Goal: Task Accomplishment & Management: Manage account settings

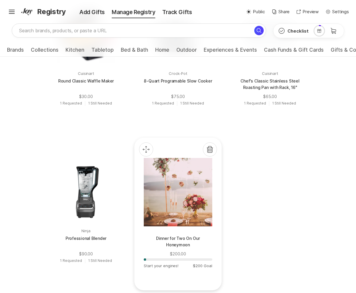
scroll to position [355, 0]
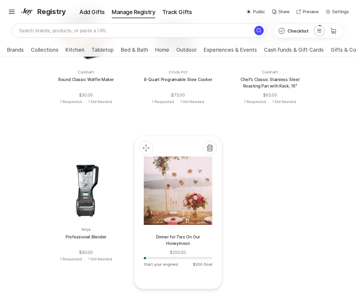
click at [180, 207] on div at bounding box center [178, 190] width 68 height 68
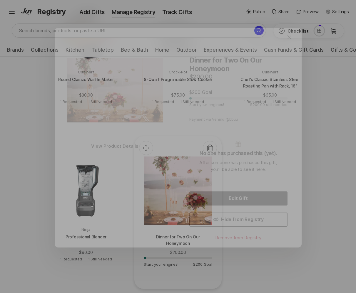
scroll to position [349, 0]
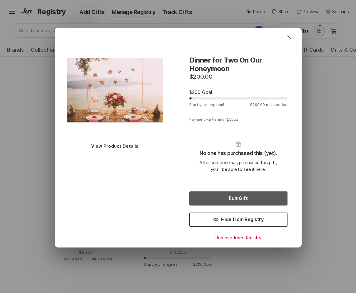
click at [255, 195] on button "Edit Gift" at bounding box center [238, 199] width 98 height 14
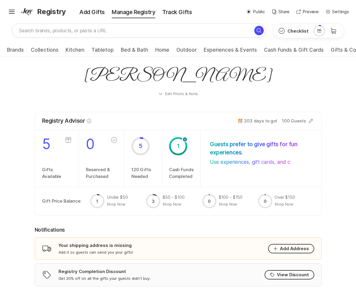
scroll to position [303, 0]
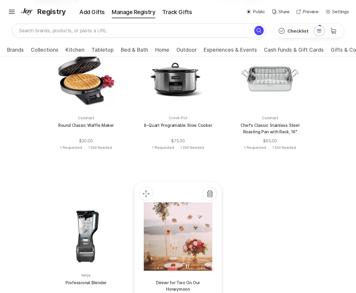
click at [190, 248] on div at bounding box center [178, 237] width 68 height 68
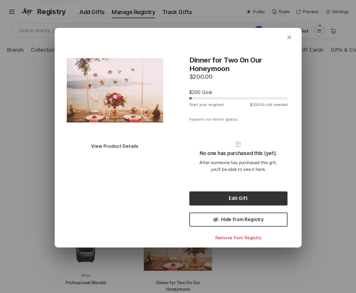
scroll to position [308, 0]
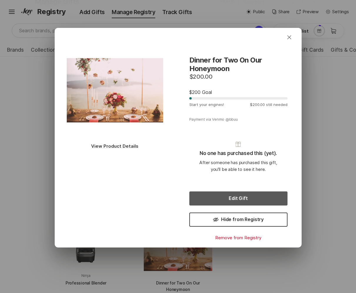
click at [230, 200] on button "Edit Gift" at bounding box center [238, 199] width 98 height 14
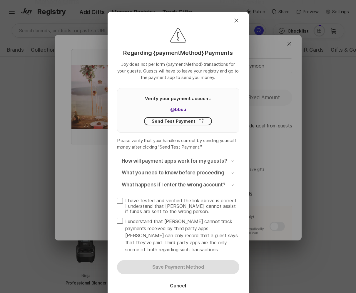
type textarea "x"
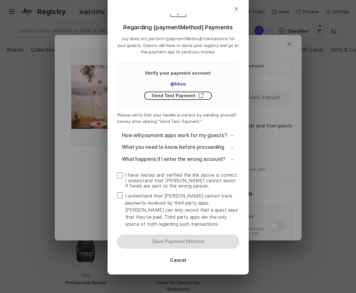
scroll to position [26, 0]
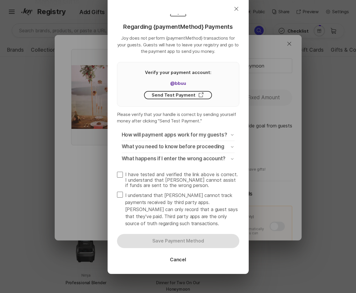
click at [121, 174] on span at bounding box center [120, 175] width 6 height 6
click at [117, 172] on input "I have tested and verified the link above is correct. I understand that Joy can…" at bounding box center [117, 172] width 0 height 0
checkbox input "true"
click at [120, 195] on span at bounding box center [120, 195] width 6 height 6
click at [117, 192] on input "I understand that [PERSON_NAME] cannot track payments received by third party a…" at bounding box center [117, 192] width 0 height 0
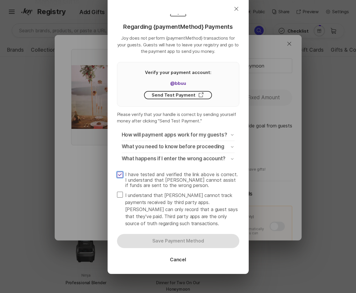
checkbox input "true"
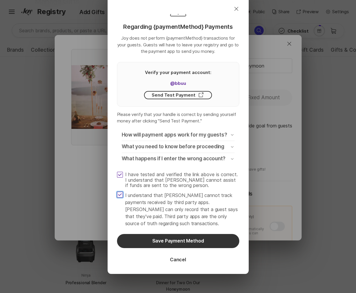
click at [120, 173] on span at bounding box center [120, 175] width 6 height 6
click at [117, 172] on input "I have tested and verified the link above is correct. I understand that [PERSON…" at bounding box center [117, 172] width 0 height 0
checkbox input "false"
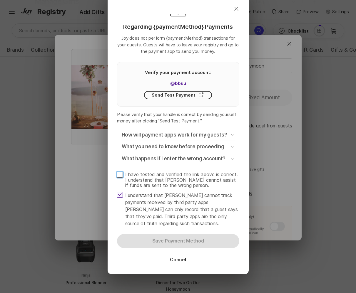
click at [120, 196] on span at bounding box center [120, 195] width 6 height 6
click at [117, 192] on input "I understand that Joy cannot track payments received by third party apps. Joy c…" at bounding box center [117, 192] width 0 height 0
checkbox input "false"
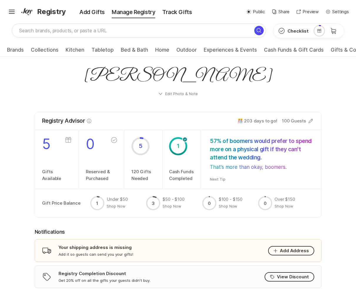
scroll to position [24, 0]
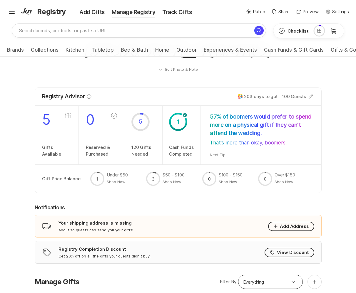
click at [175, 215] on div "Shipping Your shipping address is missing Add it so guests can send you your gi…" at bounding box center [178, 226] width 287 height 23
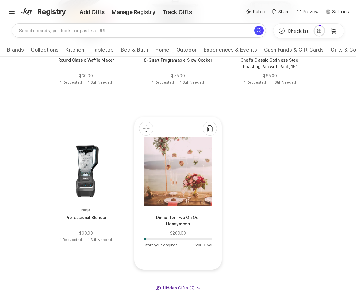
click at [198, 199] on div at bounding box center [178, 171] width 68 height 68
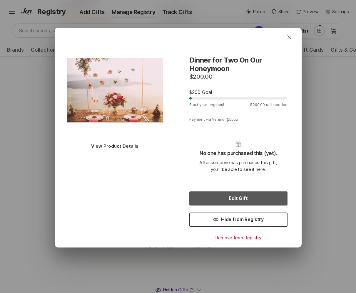
scroll to position [370, 0]
click at [213, 199] on button "Edit Gift" at bounding box center [238, 199] width 98 height 14
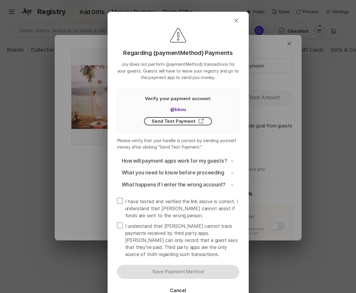
type textarea "x"
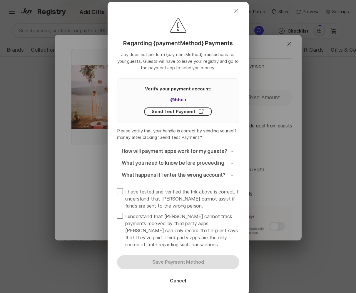
scroll to position [374, 0]
click at [121, 193] on span at bounding box center [120, 191] width 6 height 6
click at [117, 188] on input "I have tested and verified the link above is correct. I understand that Joy can…" at bounding box center [117, 188] width 0 height 0
checkbox input "true"
click at [121, 215] on span at bounding box center [120, 216] width 6 height 6
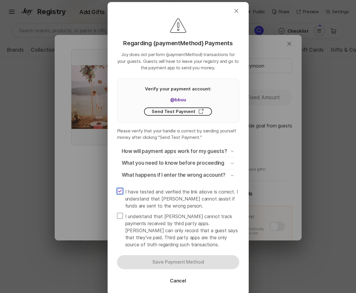
click at [117, 213] on input "I understand that Joy cannot track payments received by third party apps. Joy c…" at bounding box center [117, 213] width 0 height 0
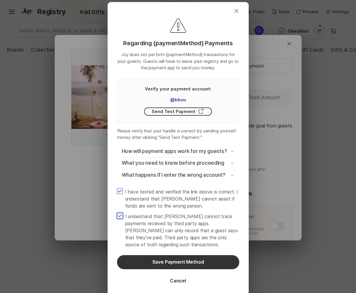
scroll to position [368, 0]
click at [123, 216] on span at bounding box center [120, 216] width 6 height 6
click at [117, 213] on input "I understand that Joy cannot track payments received by third party apps. Joy c…" at bounding box center [117, 213] width 0 height 0
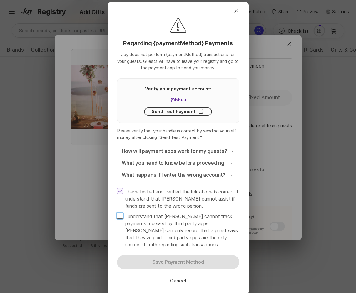
scroll to position [376, 0]
click at [123, 216] on span at bounding box center [120, 216] width 6 height 6
click at [117, 213] on input "I understand that Joy cannot track payments received by third party apps. Joy c…" at bounding box center [117, 213] width 0 height 0
checkbox input "true"
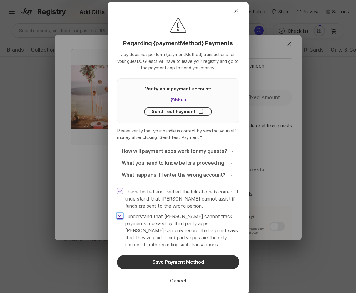
click at [122, 192] on span at bounding box center [120, 191] width 6 height 6
click at [117, 188] on input "I have tested and verified the link above is correct. I understand that Joy can…" at bounding box center [117, 188] width 0 height 0
checkbox input "false"
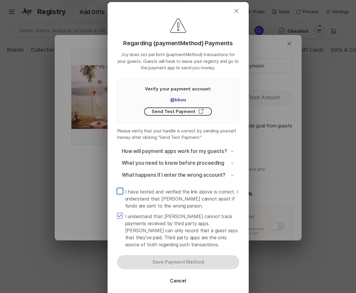
click at [120, 215] on span at bounding box center [120, 216] width 6 height 6
click at [117, 213] on input "I understand that Joy cannot track payments received by third party apps. Joy c…" at bounding box center [117, 213] width 0 height 0
checkbox input "false"
click at [161, 151] on p "How will payment apps work for my guests?" at bounding box center [175, 151] width 106 height 7
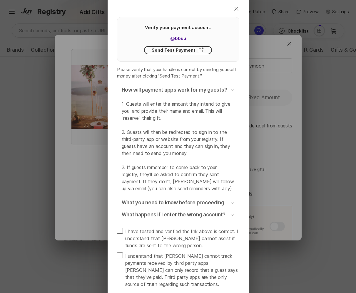
scroll to position [73, 0]
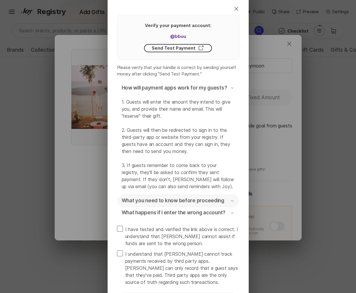
click at [166, 202] on p "What you need to know before proceeding" at bounding box center [173, 201] width 103 height 7
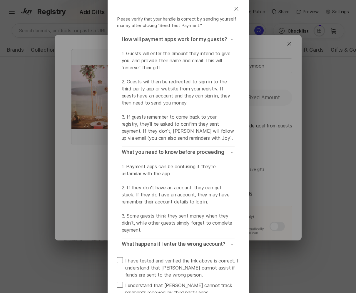
scroll to position [368, 0]
click at [224, 148] on button "What you need to know before proceeding Chevron Down" at bounding box center [178, 153] width 122 height 12
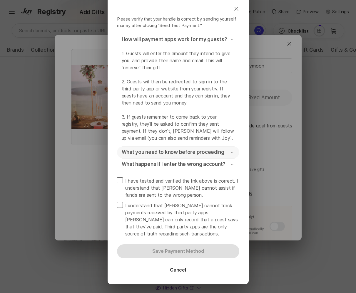
click at [224, 148] on button "What you need to know before proceeding Chevron Down" at bounding box center [178, 153] width 122 height 12
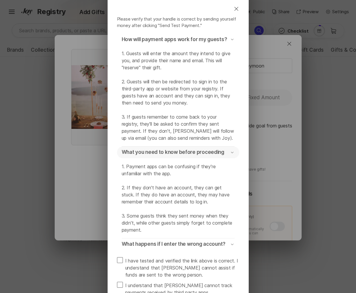
click at [223, 152] on div "What you need to know before proceeding Chevron Down" at bounding box center [178, 152] width 113 height 7
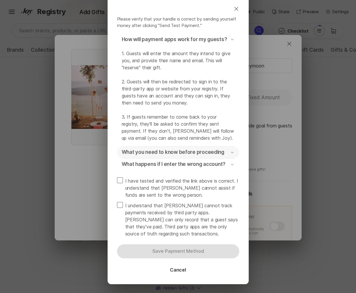
click at [223, 152] on div "What you need to know before proceeding Chevron Down" at bounding box center [178, 152] width 113 height 7
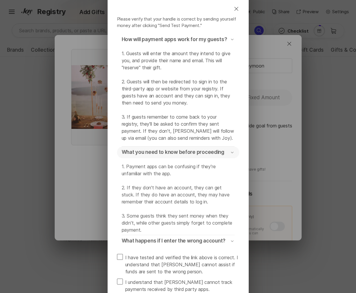
click at [223, 152] on div "What you need to know before proceeding Chevron Down" at bounding box center [178, 152] width 113 height 7
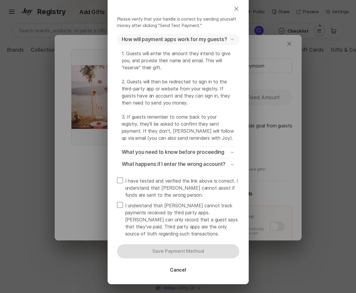
scroll to position [368, 0]
click at [228, 41] on div "How will payment apps work for my guests? Chevron Down" at bounding box center [178, 39] width 113 height 7
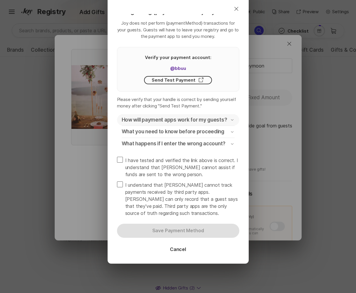
scroll to position [41, 0]
click at [213, 121] on p "How will payment apps work for my guests?" at bounding box center [175, 120] width 106 height 7
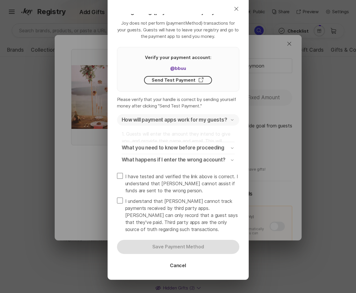
scroll to position [122, 0]
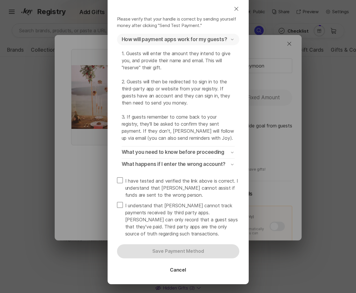
click at [224, 41] on div "How will payment apps work for my guests? Chevron Down" at bounding box center [178, 39] width 113 height 7
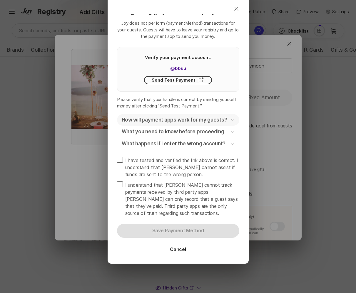
scroll to position [41, 0]
click at [213, 118] on p "How will payment apps work for my guests?" at bounding box center [175, 120] width 106 height 7
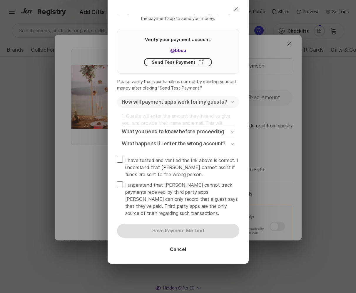
scroll to position [122, 0]
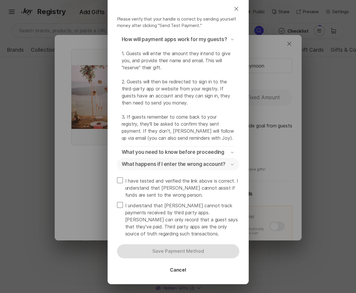
click at [208, 164] on p "What happens if I enter the wrong account?" at bounding box center [174, 164] width 104 height 7
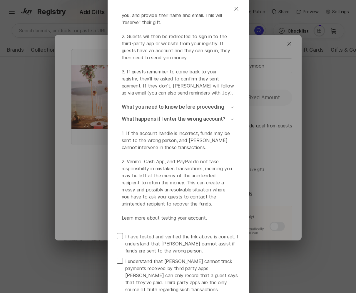
scroll to position [163, 0]
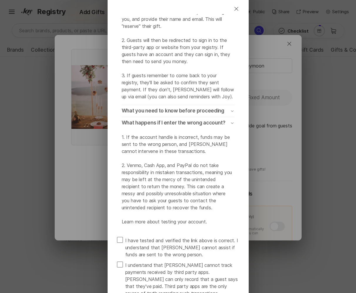
click at [181, 123] on p "What happens if I enter the wrong account?" at bounding box center [174, 123] width 104 height 7
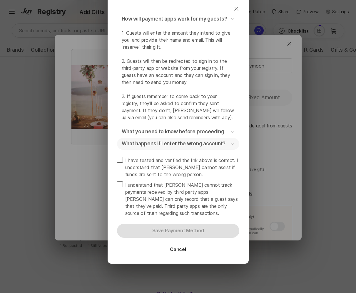
scroll to position [376, 0]
click at [194, 142] on p "What happens if I enter the wrong account?" at bounding box center [174, 144] width 104 height 7
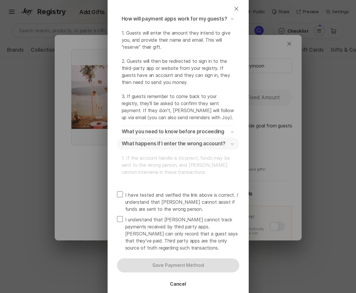
scroll to position [163, 0]
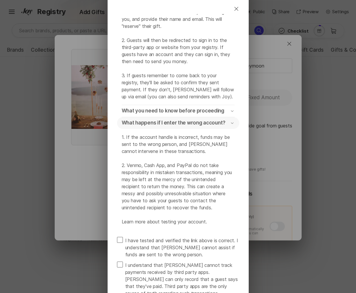
click at [201, 121] on p "What happens if I enter the wrong account?" at bounding box center [174, 123] width 104 height 7
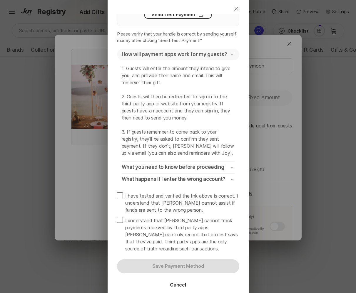
click at [210, 52] on p "How will payment apps work for my guests?" at bounding box center [175, 54] width 106 height 7
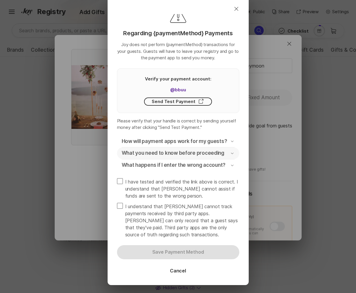
scroll to position [0, 0]
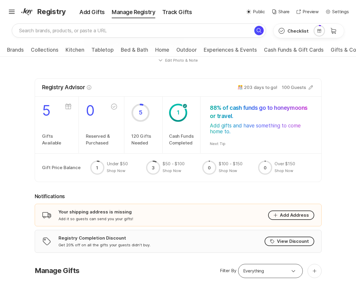
scroll to position [426, 0]
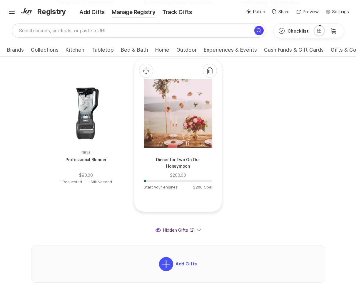
click at [193, 167] on p "Dinner for Two On Our Honeymoon" at bounding box center [178, 164] width 68 height 14
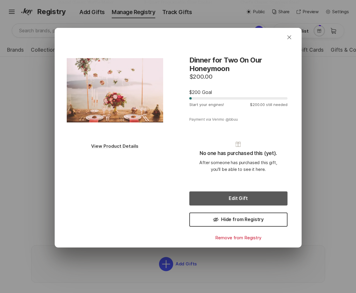
click at [224, 197] on button "Edit Gift" at bounding box center [238, 199] width 98 height 14
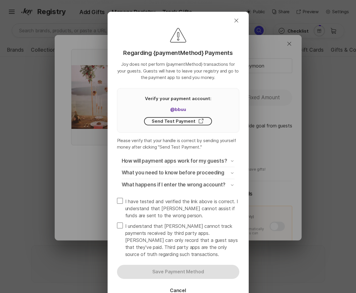
type textarea "x"
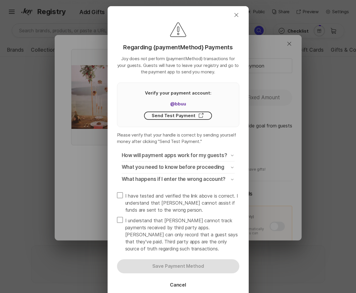
scroll to position [9, 0]
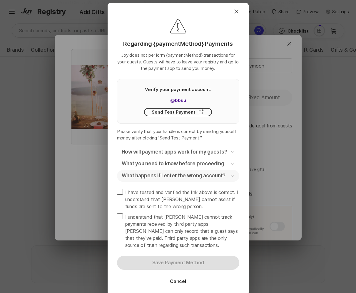
click at [215, 176] on p "What happens if I enter the wrong account?" at bounding box center [174, 176] width 104 height 7
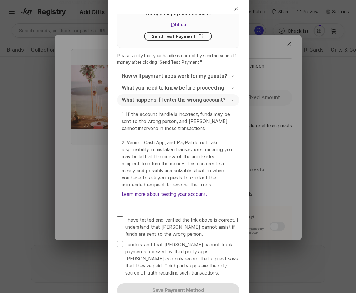
scroll to position [86, 0]
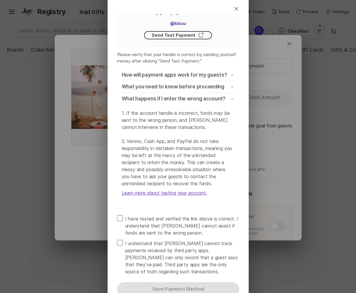
click at [195, 197] on link "Learn more about testing your account." at bounding box center [178, 193] width 113 height 7
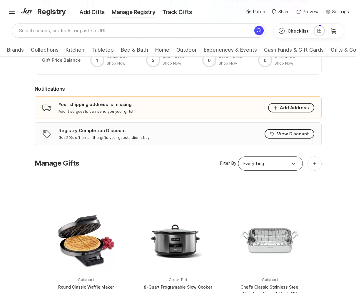
scroll to position [141, 0]
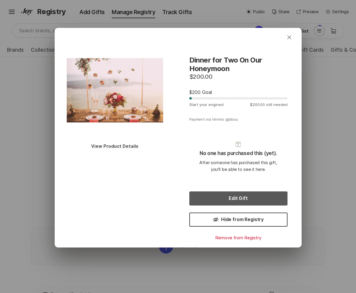
click at [247, 200] on button "Edit Gift" at bounding box center [238, 199] width 98 height 14
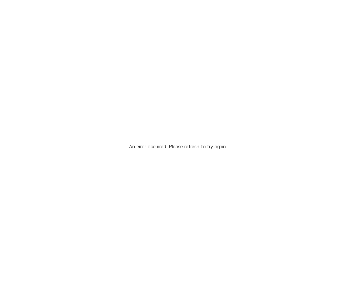
scroll to position [0, 0]
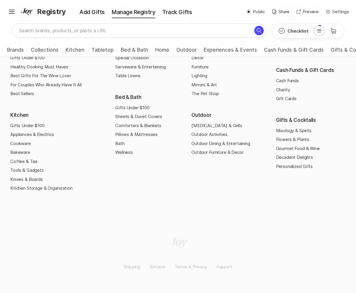
scroll to position [699, 0]
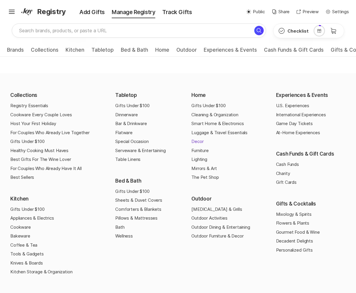
click at [196, 145] on link "Decor" at bounding box center [197, 141] width 12 height 7
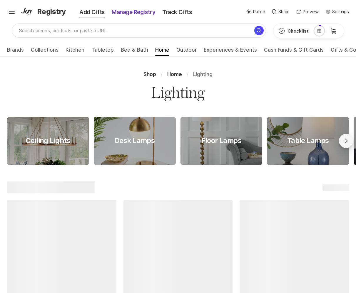
click at [133, 12] on div "Manage Registry" at bounding box center [133, 12] width 51 height 8
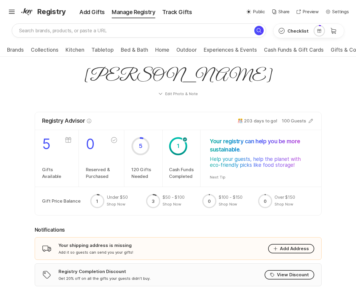
scroll to position [377, 0]
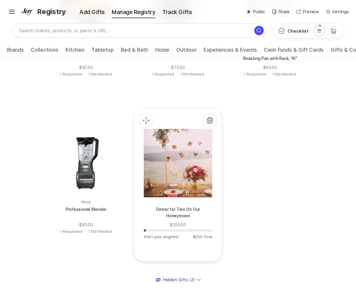
click at [190, 213] on p "Dinner for Two On Our Honeymoon" at bounding box center [178, 213] width 68 height 14
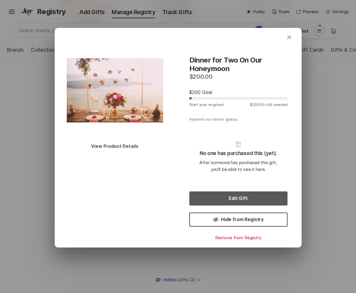
click at [210, 199] on button "Edit Gift" at bounding box center [238, 199] width 98 height 14
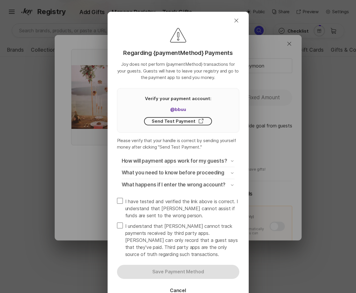
type textarea "x"
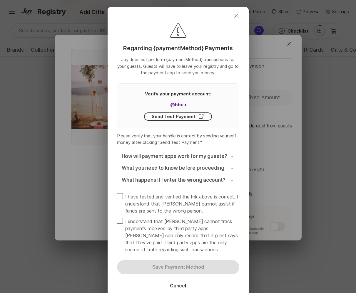
scroll to position [0, 0]
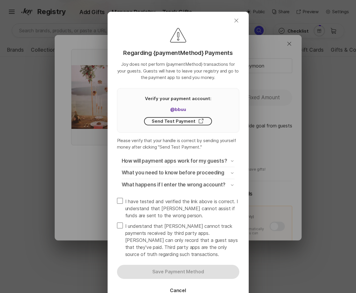
click at [234, 21] on icon "Close" at bounding box center [236, 20] width 7 height 7
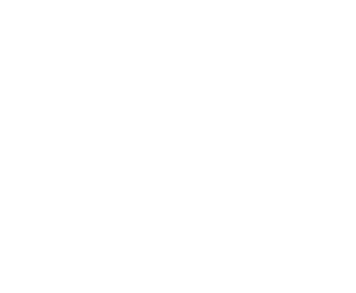
click at [237, 8] on div at bounding box center [178, 146] width 356 height 293
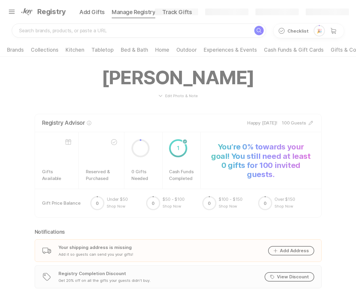
scroll to position [391, 0]
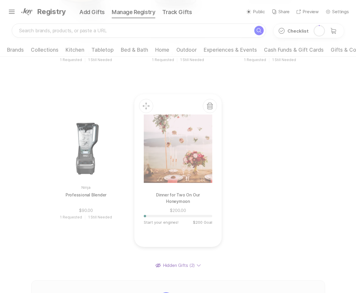
click at [185, 186] on div "Dinner for Two On Our Honeymoon $200.00 Start your engines! $200 Goal" at bounding box center [178, 171] width 68 height 134
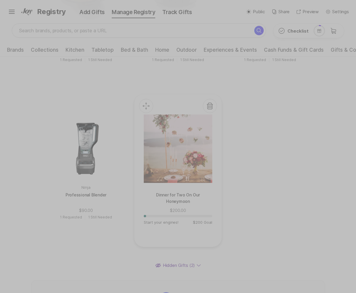
scroll to position [389, 0]
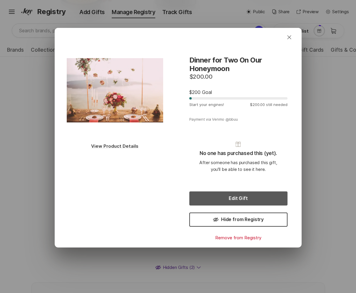
click at [225, 198] on button "Edit Gift" at bounding box center [238, 199] width 98 height 14
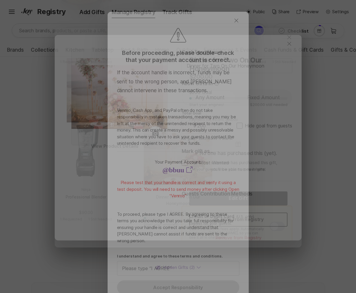
type textarea "x"
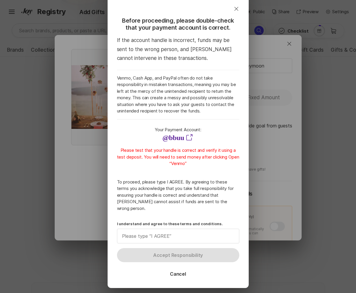
scroll to position [33, 0]
click at [189, 138] on icon "Link" at bounding box center [188, 137] width 9 height 9
click at [179, 137] on link "@ bbuu" at bounding box center [173, 137] width 22 height 9
click at [199, 154] on p "Please test that your handle is correct and verify it using a test deposit. You…" at bounding box center [178, 157] width 122 height 20
click at [185, 162] on p "Please test that your handle is correct and verify it using a test deposit. You…" at bounding box center [178, 157] width 122 height 20
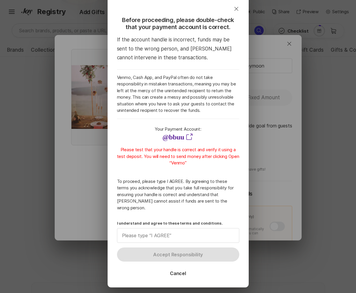
click at [141, 154] on p "Please test that your handle is correct and verify it using a test deposit. You…" at bounding box center [178, 157] width 122 height 20
click at [172, 179] on p "To proceed, please type I AGREE. By agreeing to these terms you acknowledge tha…" at bounding box center [178, 194] width 122 height 33
click at [181, 221] on label "I understand and agree to these terms and conditions." at bounding box center [178, 223] width 122 height 5
click at [181, 229] on input "I understand and agree to these terms and conditions." at bounding box center [178, 236] width 122 height 14
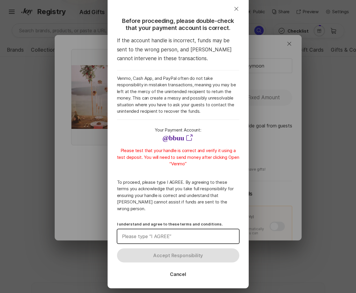
scroll to position [50, 0]
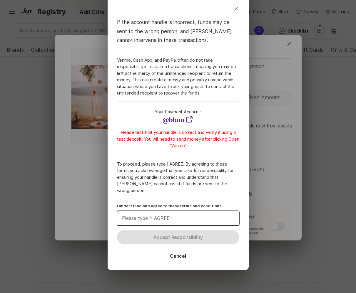
click at [193, 203] on label "I understand and agree to these terms and conditions." at bounding box center [178, 205] width 122 height 5
click at [193, 211] on input "I understand and agree to these terms and conditions." at bounding box center [178, 218] width 122 height 14
click at [193, 203] on label "I understand and agree to these terms and conditions." at bounding box center [178, 205] width 122 height 5
click at [193, 211] on input "I understand and agree to these terms and conditions." at bounding box center [178, 218] width 122 height 14
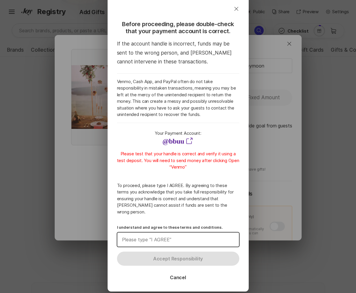
scroll to position [0, 0]
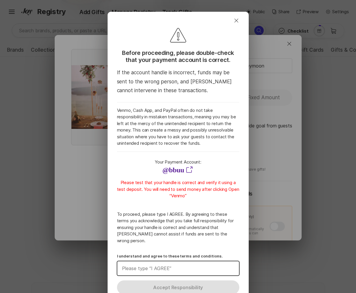
click at [200, 138] on p "Venmo, Cash App, and PayPal often do not take responsibility in mistaken transa…" at bounding box center [178, 127] width 122 height 40
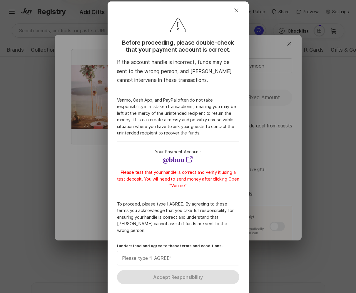
scroll to position [50, 0]
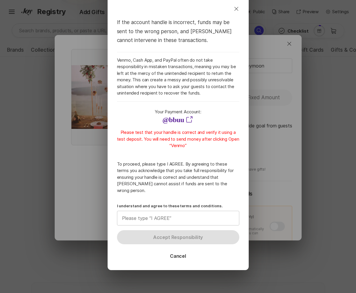
click at [178, 214] on input "I understand and agree to these terms and conditions." at bounding box center [178, 218] width 122 height 14
click at [182, 203] on label "I understand and agree to these terms and conditions." at bounding box center [178, 205] width 122 height 5
click at [182, 211] on input "I understand and agree to these terms and conditions." at bounding box center [178, 218] width 122 height 14
type input "I"
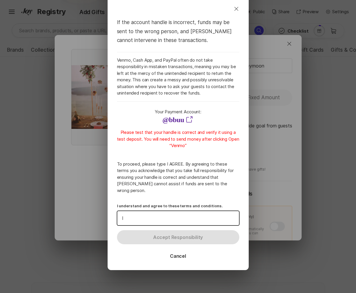
type textarea "x"
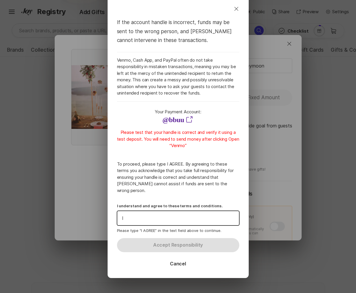
type input "I"
type textarea "x"
type input "I A"
type textarea "x"
type input "I AGREE"
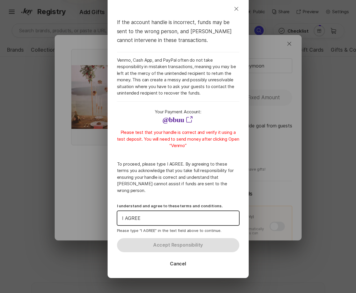
type textarea "x"
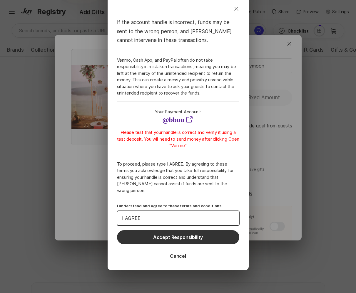
scroll to position [389, 0]
type input "I AGREE"
drag, startPoint x: 160, startPoint y: 211, endPoint x: 128, endPoint y: 206, distance: 32.8
click at [128, 211] on input "I AGREE" at bounding box center [178, 218] width 122 height 14
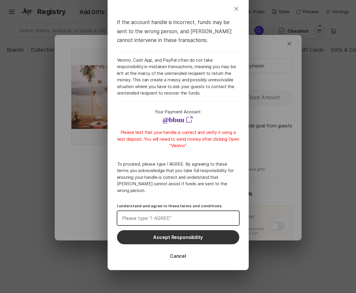
type textarea "x"
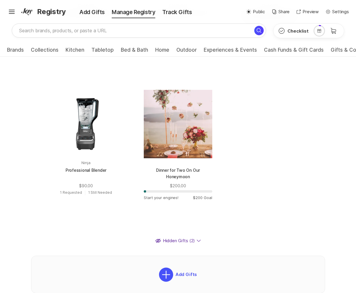
scroll to position [418, 0]
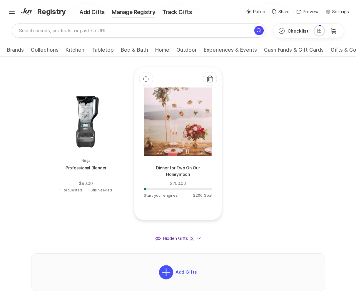
click at [190, 172] on p "Dinner for Two On Our Honeymoon" at bounding box center [178, 172] width 68 height 14
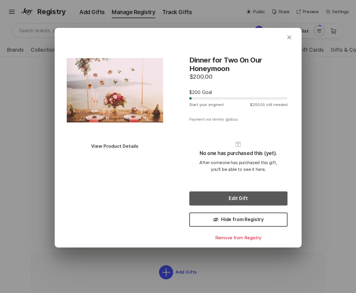
click at [224, 197] on button "Edit Gift" at bounding box center [238, 199] width 98 height 14
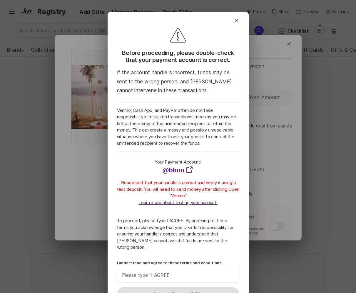
type textarea "x"
click at [204, 201] on p "Learn more about testing your account." at bounding box center [177, 203] width 79 height 7
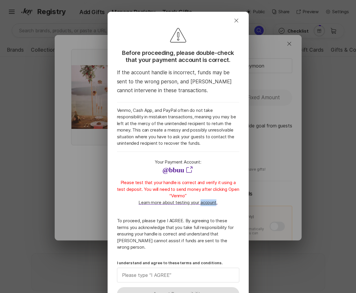
click at [181, 199] on p "Please test that your handle is correct and verify it using a test deposit. You…" at bounding box center [178, 190] width 122 height 20
click at [185, 202] on p "Learn more about testing your account." at bounding box center [177, 203] width 79 height 7
click at [198, 204] on p "Learn more about testing your account." at bounding box center [177, 203] width 79 height 7
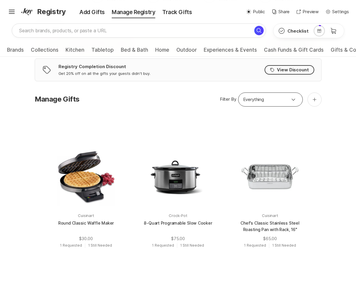
scroll to position [236, 0]
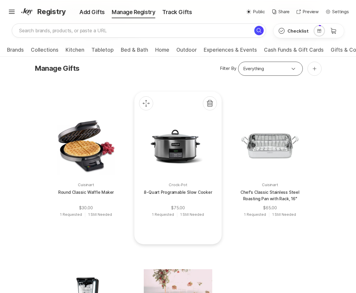
click at [169, 132] on div at bounding box center [178, 146] width 68 height 68
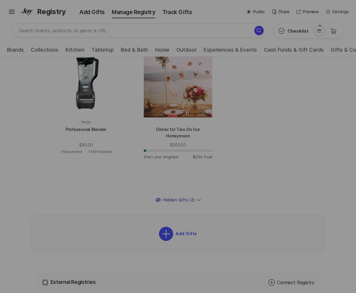
scroll to position [451, 0]
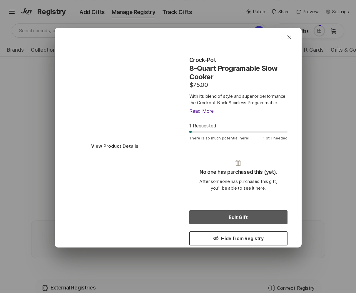
click at [235, 217] on button "Edit Gift" at bounding box center [238, 217] width 98 height 14
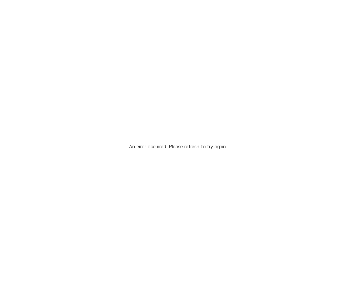
scroll to position [0, 0]
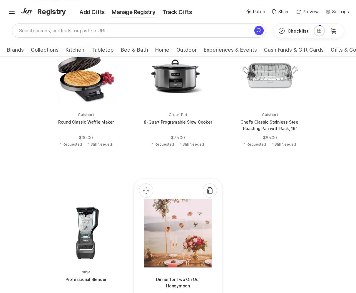
scroll to position [308, 0]
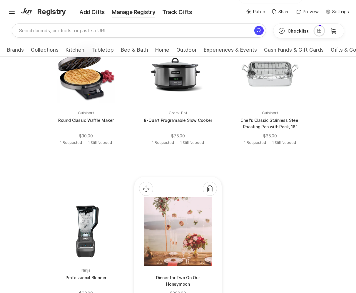
click at [194, 238] on div at bounding box center [178, 232] width 68 height 68
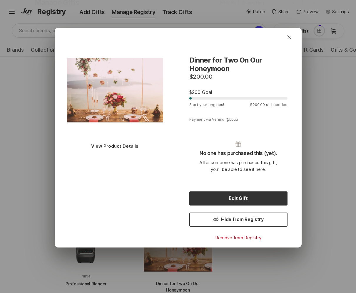
scroll to position [316, 0]
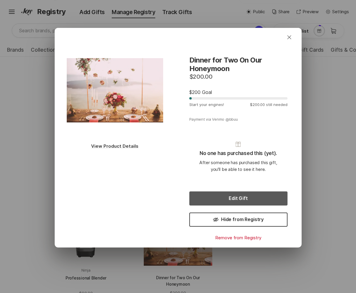
click at [240, 197] on button "Edit Gift" at bounding box center [238, 199] width 98 height 14
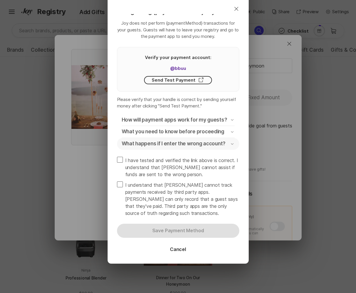
scroll to position [308, 0]
click at [216, 142] on p "What happens if I enter the wrong account?" at bounding box center [174, 144] width 104 height 7
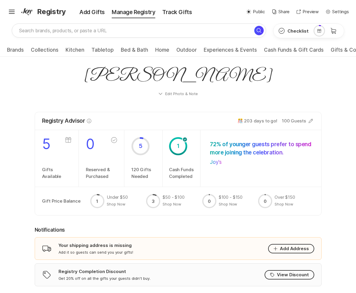
scroll to position [440, 0]
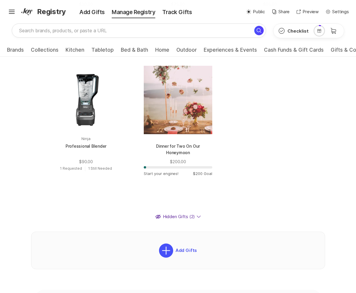
click at [196, 158] on div "Dinner for Two On Our Honeymoon $200.00 Start your engines! $200 Goal" at bounding box center [178, 122] width 68 height 134
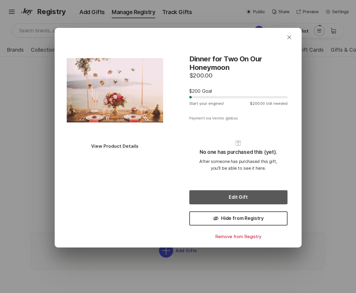
scroll to position [450, 0]
click at [223, 197] on button "Edit Gift" at bounding box center [238, 197] width 98 height 14
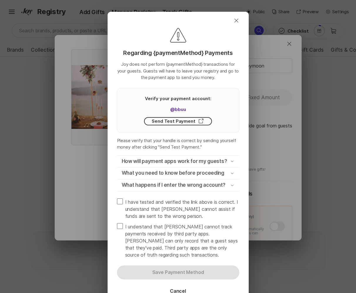
scroll to position [440, 0]
click at [207, 160] on p "How will payment apps work for my guests?" at bounding box center [175, 161] width 106 height 7
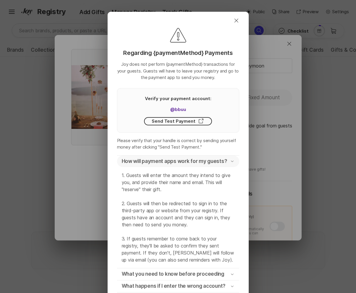
click at [207, 160] on p "How will payment apps work for my guests?" at bounding box center [175, 161] width 106 height 7
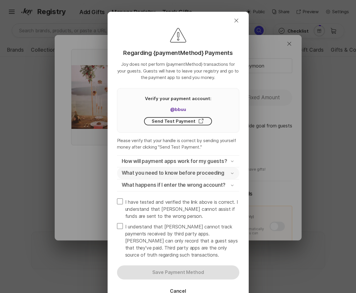
click at [203, 173] on p "What you need to know before proceeding" at bounding box center [173, 173] width 103 height 7
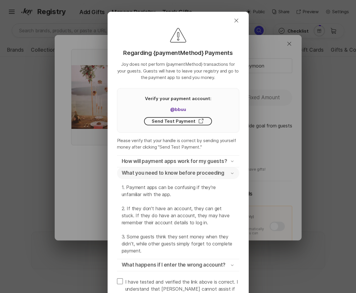
click at [203, 173] on p "What you need to know before proceeding" at bounding box center [173, 173] width 103 height 7
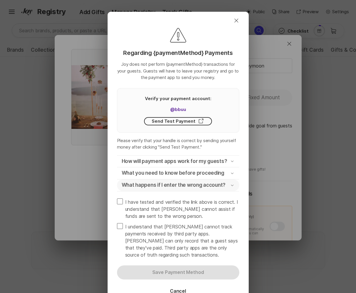
click at [203, 185] on p "What happens if I enter the wrong account?" at bounding box center [174, 185] width 104 height 7
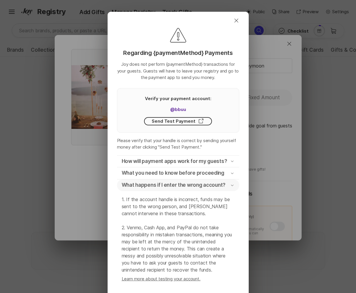
click at [203, 185] on p "What happens if I enter the wrong account?" at bounding box center [174, 185] width 104 height 7
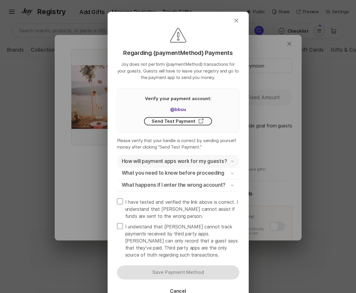
click at [216, 164] on p "How will payment apps work for my guests?" at bounding box center [175, 161] width 106 height 7
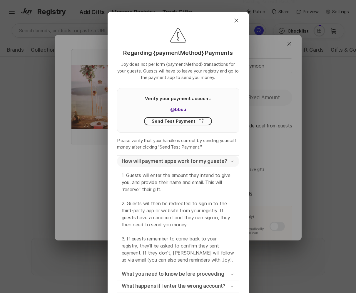
scroll to position [447, 0]
click at [216, 164] on p "How will payment apps work for my guests?" at bounding box center [175, 161] width 106 height 7
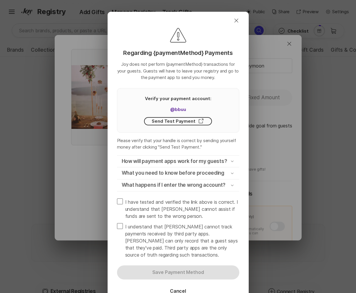
scroll to position [440, 0]
click at [224, 164] on p "How will payment apps work for my guests?" at bounding box center [175, 161] width 106 height 7
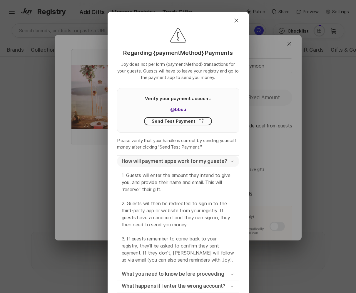
click at [224, 164] on p "How will payment apps work for my guests?" at bounding box center [175, 161] width 106 height 7
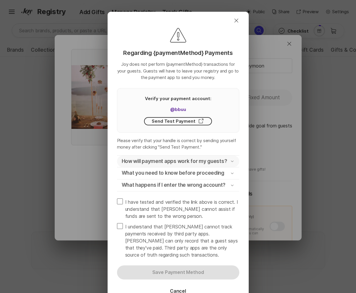
click at [235, 161] on button "How will payment apps work for my guests? Chevron Down" at bounding box center [178, 162] width 122 height 12
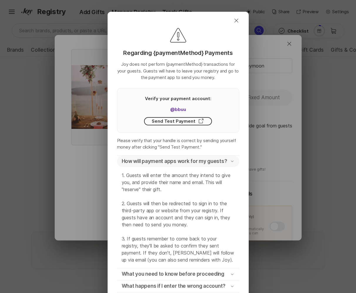
click at [235, 161] on button "How will payment apps work for my guests? Chevron Down" at bounding box center [178, 162] width 122 height 12
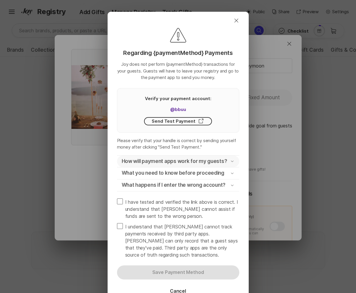
click at [235, 161] on button "How will payment apps work for my guests? Chevron Down" at bounding box center [178, 162] width 122 height 12
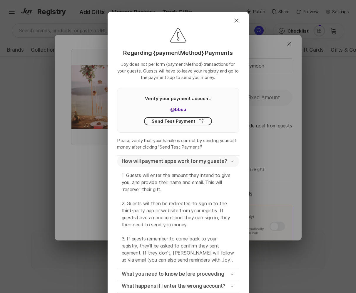
click at [235, 161] on button "How will payment apps work for my guests? Chevron Down" at bounding box center [178, 162] width 122 height 12
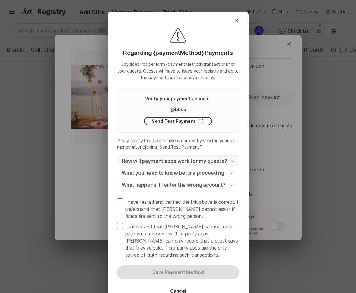
click at [235, 161] on button "How will payment apps work for my guests? Chevron Down" at bounding box center [178, 162] width 122 height 12
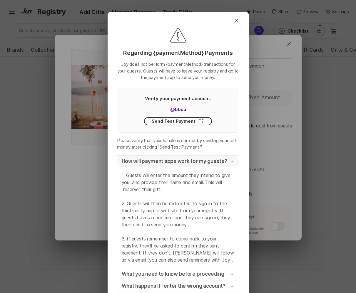
click at [235, 161] on button "How will payment apps work for my guests? Chevron Down" at bounding box center [178, 162] width 122 height 12
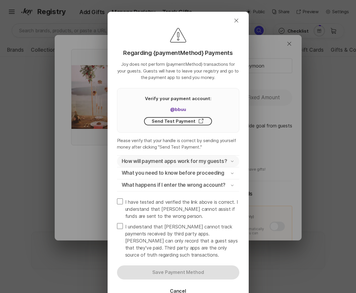
click at [226, 165] on div "How will payment apps work for my guests? Chevron Down" at bounding box center [178, 161] width 113 height 7
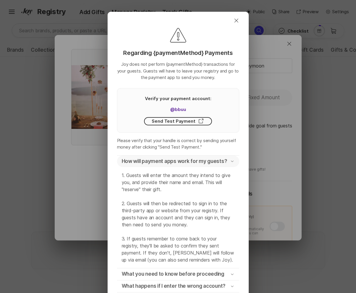
click at [226, 165] on div "How will payment apps work for my guests? Chevron Down" at bounding box center [178, 161] width 113 height 7
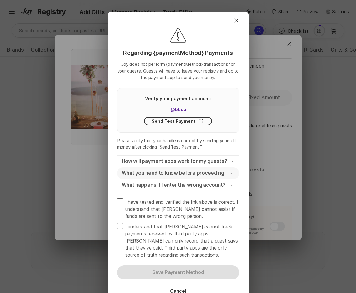
click at [227, 177] on div "What you need to know before proceeding Chevron Down" at bounding box center [178, 173] width 113 height 7
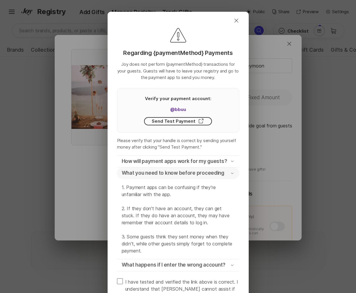
click at [224, 179] on button "What you need to know before proceeding Chevron Down" at bounding box center [178, 174] width 122 height 12
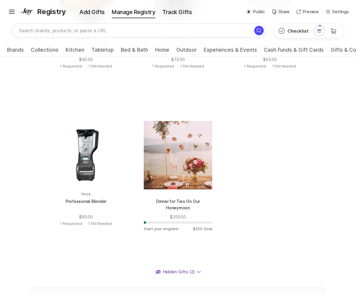
scroll to position [385, 0]
click at [185, 168] on div at bounding box center [178, 155] width 68 height 68
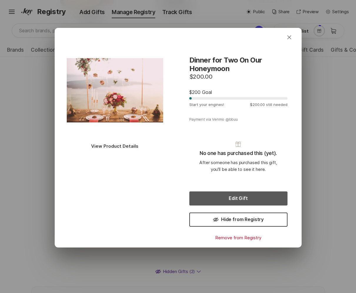
click at [222, 199] on button "Edit Gift" at bounding box center [238, 199] width 98 height 14
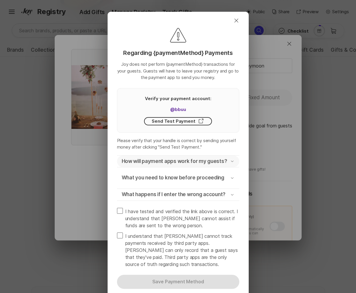
click at [211, 162] on p "How will payment apps work for my guests?" at bounding box center [175, 161] width 106 height 7
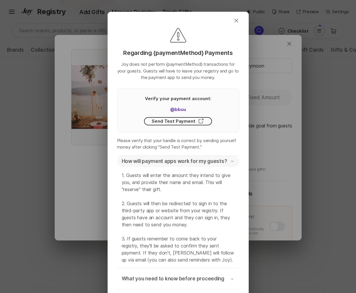
scroll to position [393, 0]
click at [211, 162] on p "How will payment apps work for my guests?" at bounding box center [175, 161] width 106 height 7
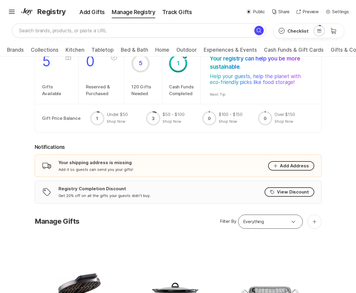
scroll to position [157, 0]
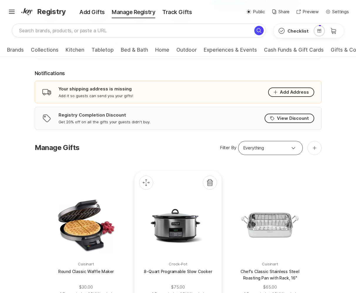
click at [172, 171] on div "Crock-Pot 8-Quart Programable Slow Cooker $75.00 1 Requested 1 Still Needed" at bounding box center [177, 247] width 87 height 153
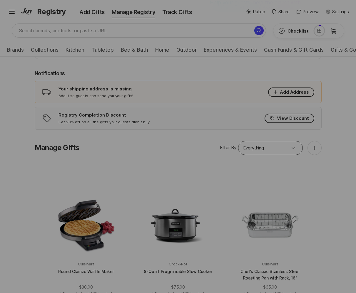
scroll to position [436, 0]
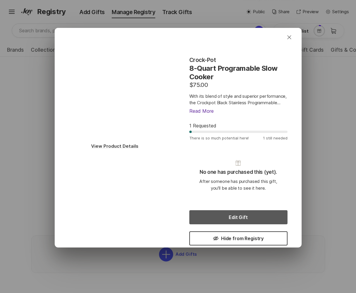
click at [234, 215] on button "Edit Gift" at bounding box center [238, 217] width 98 height 14
type textarea "x"
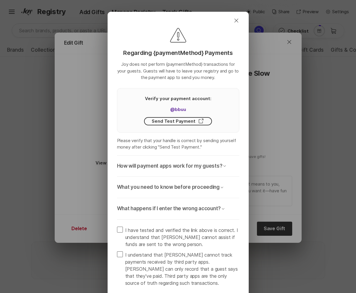
scroll to position [444, 0]
click at [215, 170] on button "How will payment apps work for my guests? Chevron Down" at bounding box center [172, 166] width 110 height 21
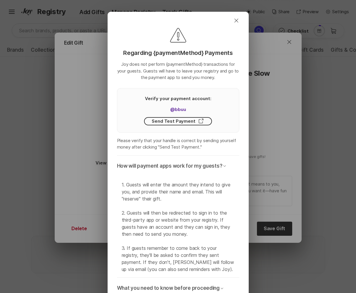
click at [215, 170] on button "How will payment apps work for my guests? Chevron Down" at bounding box center [172, 166] width 110 height 21
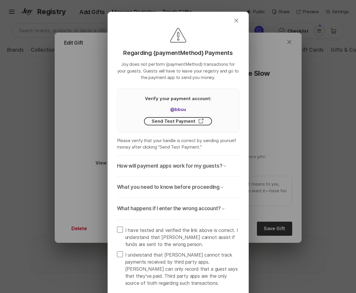
click at [191, 166] on p "How will payment apps work for my guests?" at bounding box center [170, 166] width 106 height 7
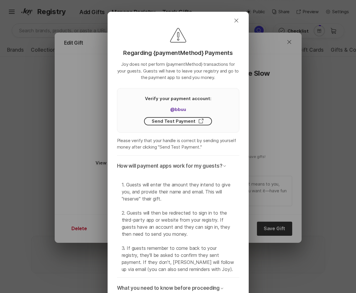
click at [191, 166] on p "How will payment apps work for my guests?" at bounding box center [170, 166] width 106 height 7
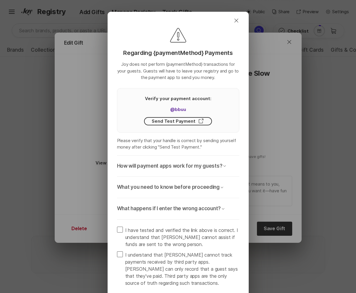
scroll to position [436, 0]
click at [209, 168] on p "How will payment apps work for my guests?" at bounding box center [170, 166] width 106 height 7
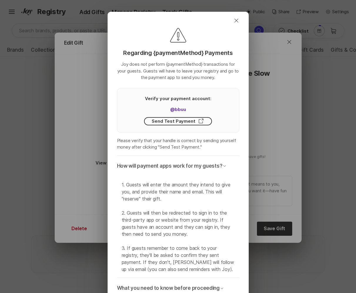
click at [209, 168] on p "How will payment apps work for my guests?" at bounding box center [170, 166] width 106 height 7
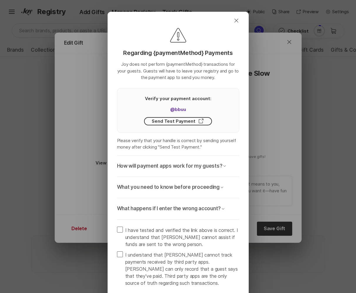
click at [213, 186] on p "What you need to know before proceeding" at bounding box center [168, 187] width 103 height 7
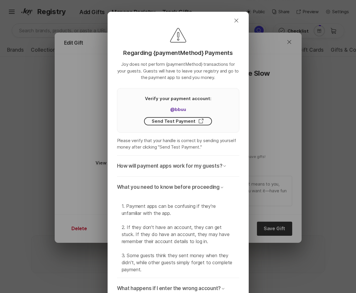
click at [213, 186] on p "What you need to know before proceeding" at bounding box center [168, 187] width 103 height 7
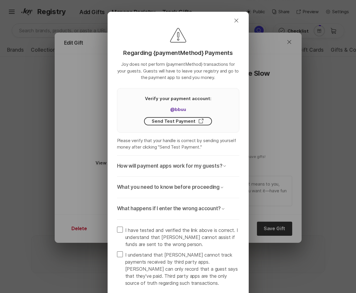
click at [205, 206] on p "What happens if I enter the wrong account?" at bounding box center [169, 208] width 104 height 7
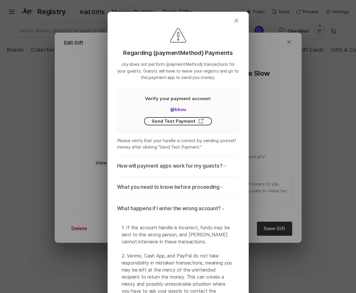
click at [205, 206] on p "What happens if I enter the wrong account?" at bounding box center [169, 208] width 104 height 7
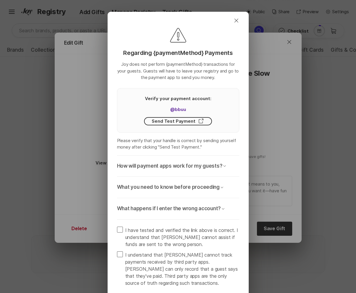
click at [205, 206] on p "What happens if I enter the wrong account?" at bounding box center [169, 208] width 104 height 7
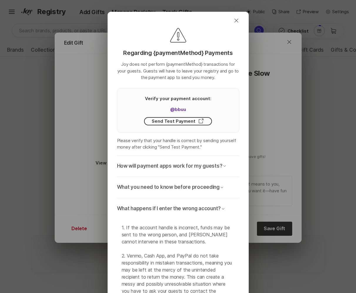
click at [205, 206] on p "What happens if I enter the wrong account?" at bounding box center [169, 208] width 104 height 7
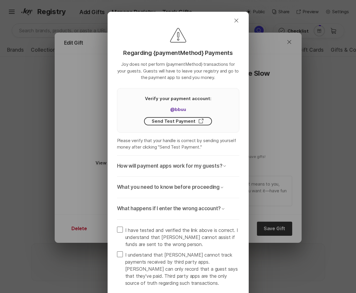
scroll to position [441, 0]
click at [208, 169] on p "How will payment apps work for my guests?" at bounding box center [170, 166] width 106 height 7
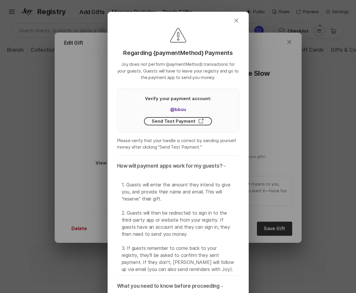
click at [208, 169] on p "How will payment apps work for my guests?" at bounding box center [170, 166] width 106 height 7
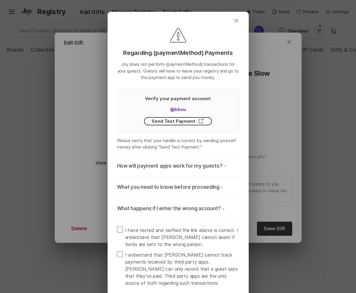
scroll to position [436, 0]
click at [223, 145] on p "Please verify that your handle is correct by sending yourself money after click…" at bounding box center [178, 144] width 122 height 13
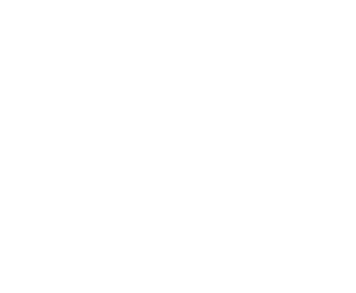
scroll to position [0, 0]
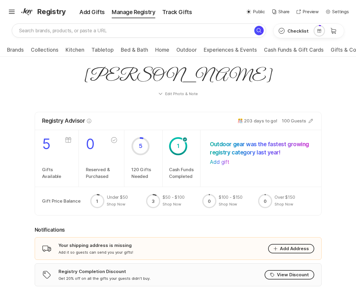
click at [170, 116] on div "Registry Advisor Info 🎊 203 days to go! 100 Guests" at bounding box center [178, 121] width 286 height 18
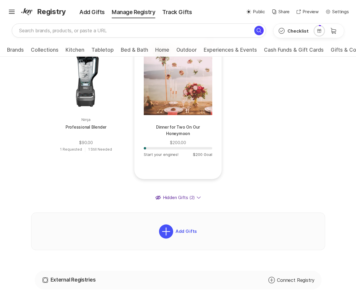
click at [189, 139] on div "Dinner for Two On Our Honeymoon $200.00 Start your engines! $200 Goal" at bounding box center [178, 103] width 68 height 134
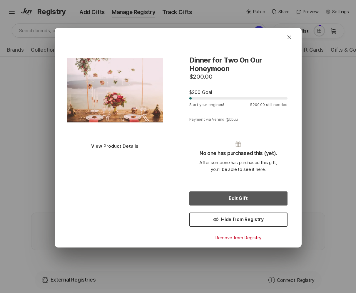
click at [230, 198] on button "Edit Gift" at bounding box center [238, 199] width 98 height 14
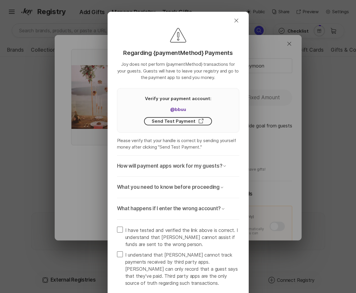
click at [203, 198] on div "What you need to know before proceeding Chevron Down 1. Payment apps can be con…" at bounding box center [178, 187] width 122 height 21
click at [204, 189] on p "What you need to know before proceeding" at bounding box center [168, 187] width 103 height 7
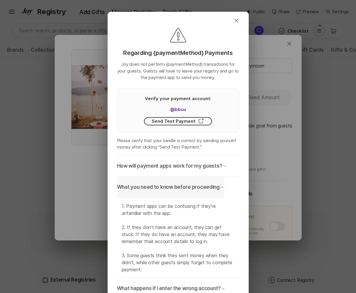
click at [204, 189] on p "What you need to know before proceeding" at bounding box center [168, 187] width 103 height 7
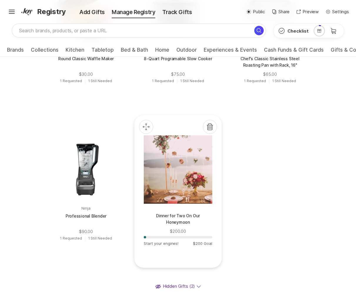
scroll to position [378, 0]
click at [185, 196] on div at bounding box center [178, 170] width 68 height 68
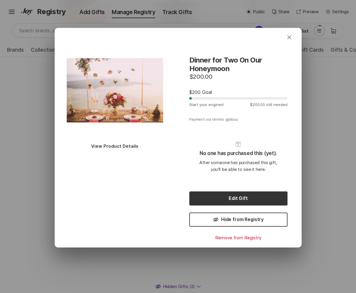
scroll to position [1, 0]
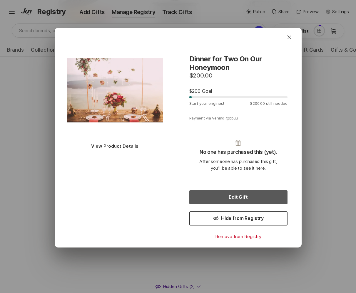
click at [242, 195] on button "Edit Gift" at bounding box center [238, 197] width 98 height 14
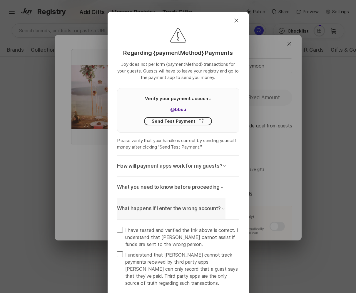
type textarea "x"
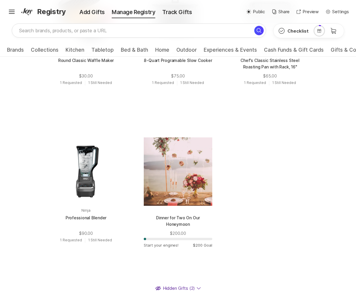
scroll to position [387, 0]
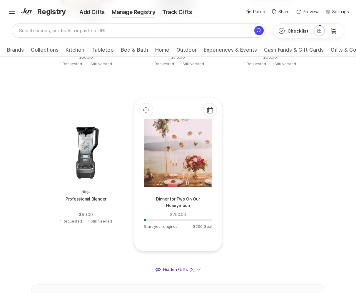
click at [198, 183] on div at bounding box center [178, 153] width 68 height 68
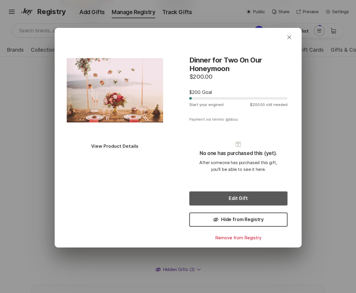
click at [229, 197] on button "Edit Gift" at bounding box center [238, 199] width 98 height 14
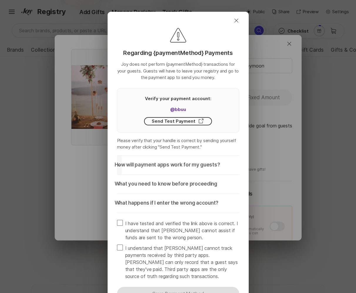
click at [207, 165] on p "How will payment apps work for my guests?" at bounding box center [168, 165] width 106 height 7
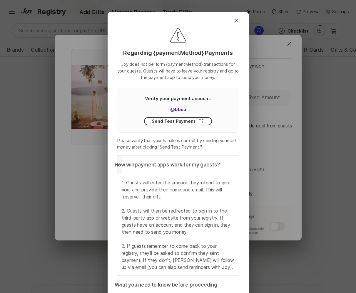
click at [207, 165] on p "How will payment apps work for my guests?" at bounding box center [168, 165] width 106 height 7
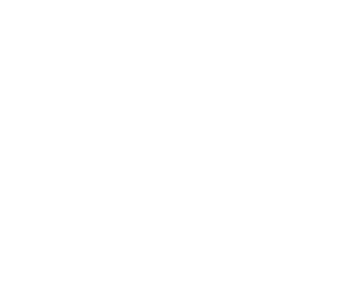
scroll to position [0, 0]
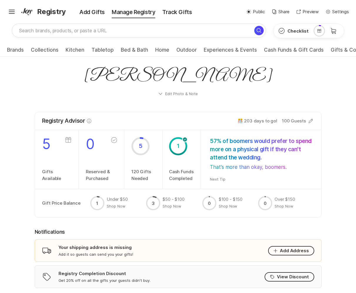
click at [192, 177] on p "Cash Funds Completed" at bounding box center [181, 175] width 25 height 13
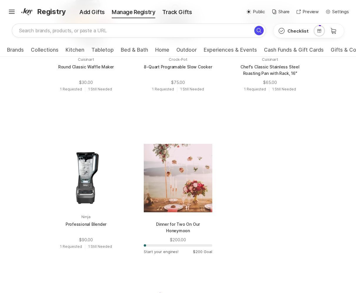
click at [192, 177] on div at bounding box center [178, 178] width 68 height 68
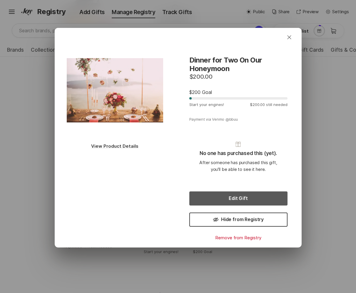
click at [224, 201] on button "Edit Gift" at bounding box center [238, 199] width 98 height 14
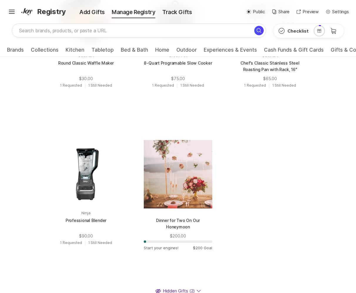
scroll to position [371, 0]
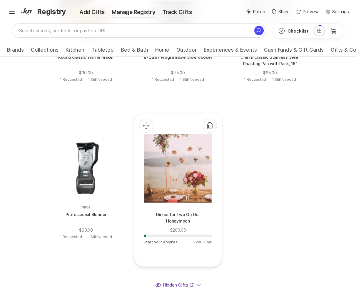
click at [190, 179] on div at bounding box center [178, 168] width 68 height 68
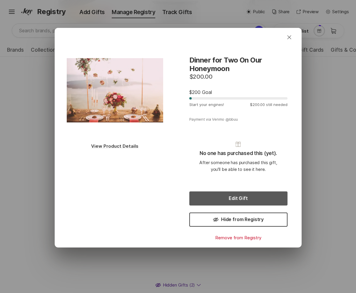
click at [251, 201] on button "Edit Gift" at bounding box center [238, 199] width 98 height 14
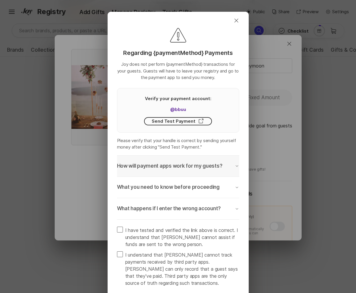
click at [234, 169] on div "How will payment apps work for my guests? Chevron Down" at bounding box center [178, 166] width 122 height 7
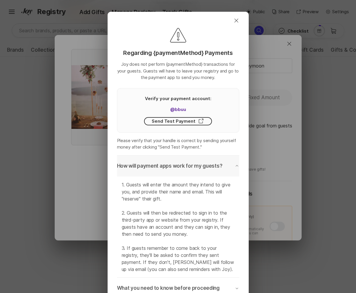
click at [234, 169] on div "How will payment apps work for my guests? Chevron Down" at bounding box center [178, 166] width 122 height 7
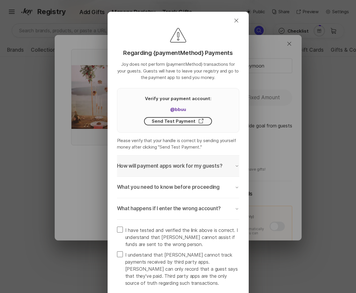
click at [234, 169] on div "How will payment apps work for my guests? Chevron Down" at bounding box center [178, 166] width 122 height 7
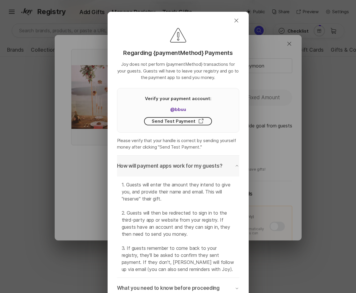
click at [234, 169] on div "How will payment apps work for my guests? Chevron Down" at bounding box center [178, 166] width 122 height 7
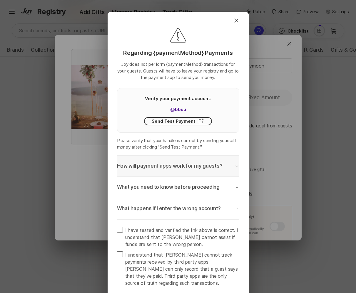
click at [234, 169] on div "How will payment apps work for my guests? Chevron Down" at bounding box center [178, 166] width 122 height 7
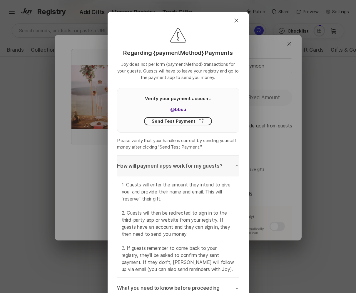
click at [234, 169] on div "How will payment apps work for my guests? Chevron Down" at bounding box center [178, 166] width 122 height 7
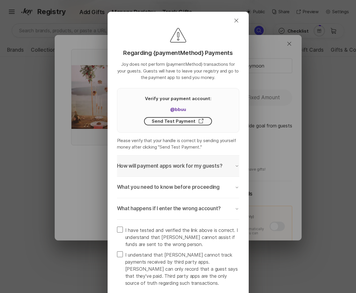
scroll to position [377, 0]
click at [209, 187] on p "What you need to know before proceeding" at bounding box center [168, 187] width 103 height 7
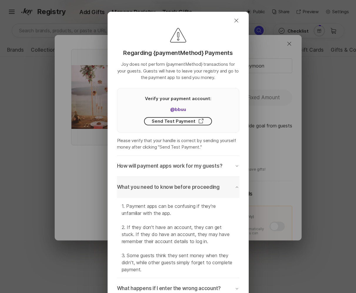
scroll to position [371, 0]
click at [209, 187] on p "What you need to know before proceeding" at bounding box center [168, 187] width 103 height 7
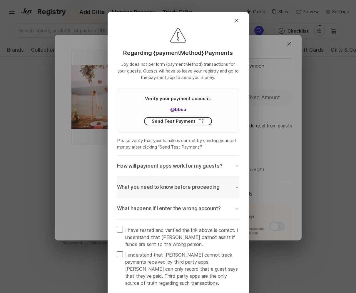
scroll to position [379, 0]
click at [221, 167] on div "How will payment apps work for my guests? Chevron Down" at bounding box center [178, 166] width 122 height 7
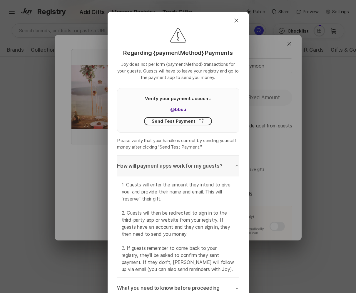
click at [221, 167] on div "How will payment apps work for my guests? Chevron Down" at bounding box center [178, 166] width 122 height 7
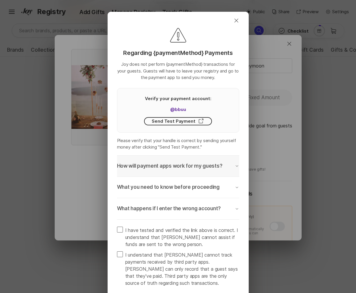
click at [221, 167] on div "How will payment apps work for my guests? Chevron Down" at bounding box center [178, 166] width 122 height 7
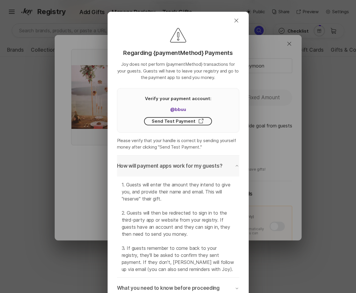
click at [221, 167] on div "How will payment apps work for my guests? Chevron Down" at bounding box center [178, 166] width 122 height 7
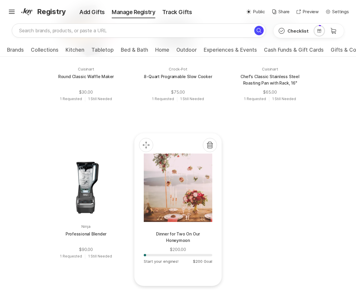
scroll to position [353, 0]
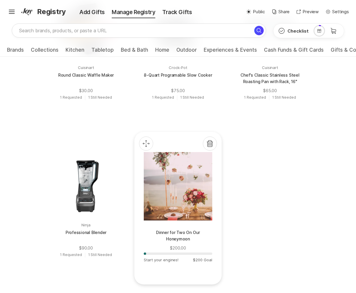
click at [188, 231] on p "Dinner for Two On Our Honeymoon" at bounding box center [178, 237] width 68 height 14
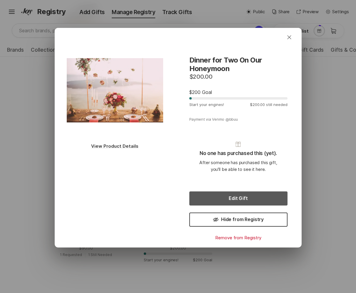
click at [224, 198] on button "Edit Gift" at bounding box center [238, 199] width 98 height 14
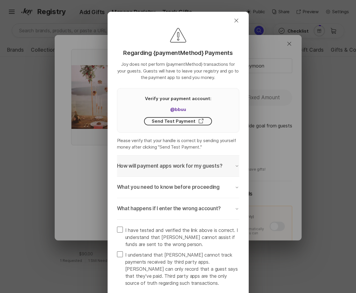
scroll to position [361, 0]
click at [214, 189] on p "What you need to know before proceeding" at bounding box center [168, 187] width 103 height 7
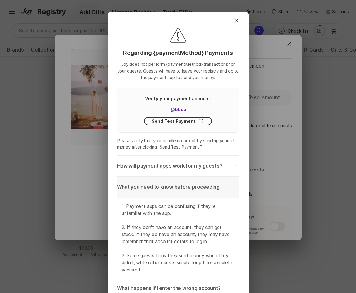
click at [214, 189] on p "What you need to know before proceeding" at bounding box center [168, 187] width 103 height 7
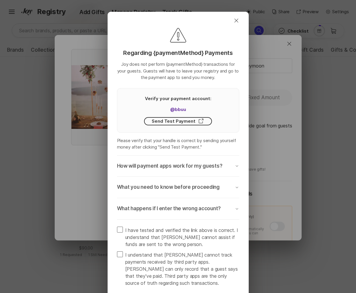
click at [210, 203] on button "What happens if I enter the wrong account? Chevron Down" at bounding box center [178, 208] width 122 height 21
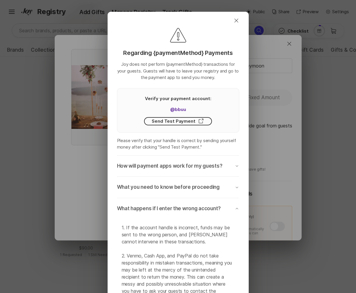
click at [210, 203] on button "What happens if I enter the wrong account? Chevron Down" at bounding box center [178, 208] width 122 height 21
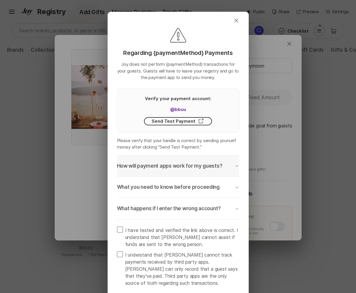
click at [220, 166] on div "How will payment apps work for my guests? Chevron Down" at bounding box center [178, 166] width 122 height 7
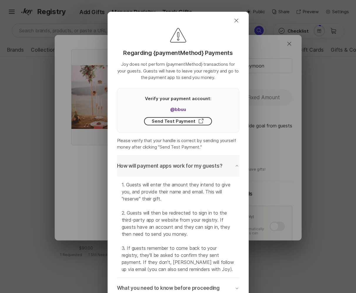
click at [220, 166] on div "How will payment apps work for my guests? Chevron Down" at bounding box center [178, 166] width 122 height 7
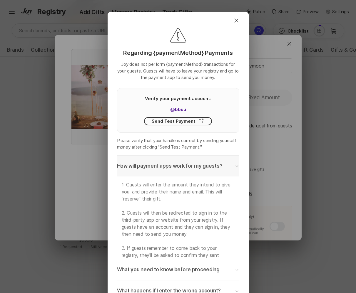
scroll to position [353, 0]
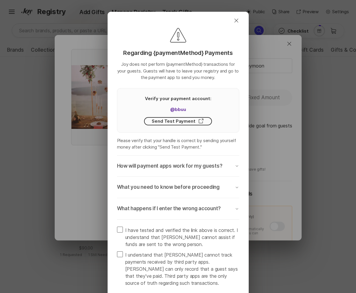
click at [205, 206] on p "What happens if I enter the wrong account?" at bounding box center [169, 208] width 104 height 7
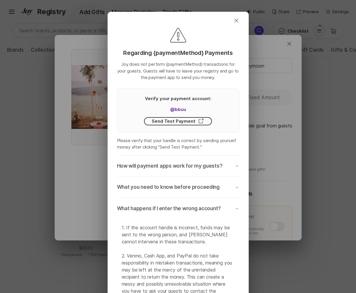
click at [205, 206] on p "What happens if I enter the wrong account?" at bounding box center [169, 208] width 104 height 7
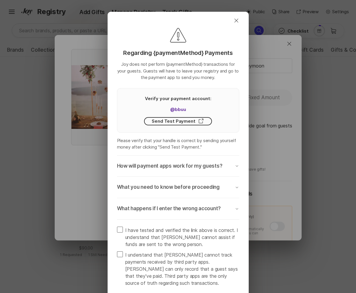
click at [205, 206] on p "What happens if I enter the wrong account?" at bounding box center [169, 208] width 104 height 7
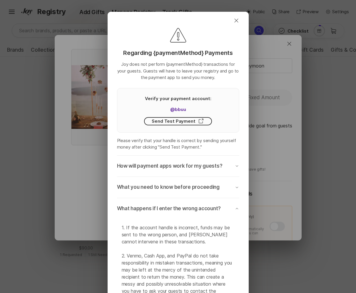
click at [205, 206] on p "What happens if I enter the wrong account?" at bounding box center [169, 208] width 104 height 7
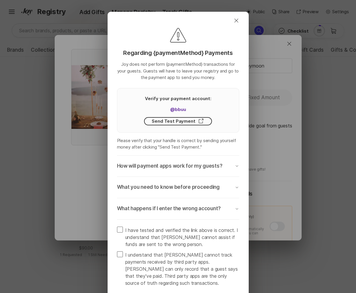
click at [205, 206] on p "What happens if I enter the wrong account?" at bounding box center [169, 208] width 104 height 7
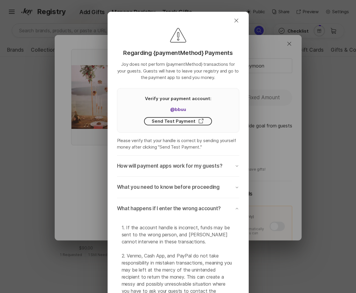
click at [205, 206] on p "What happens if I enter the wrong account?" at bounding box center [169, 208] width 104 height 7
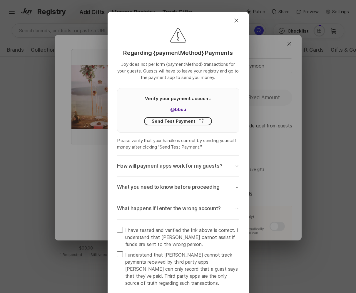
click at [205, 206] on p "What happens if I enter the wrong account?" at bounding box center [169, 208] width 104 height 7
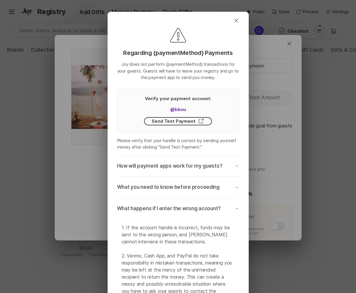
click at [205, 206] on p "What happens if I enter the wrong account?" at bounding box center [169, 208] width 104 height 7
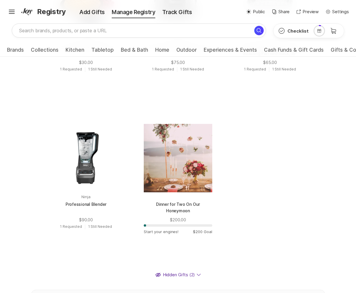
scroll to position [452, 0]
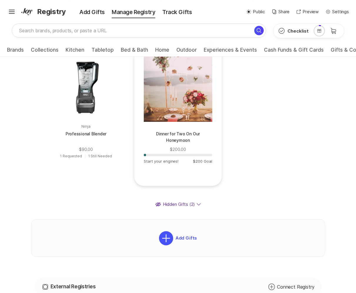
click at [187, 135] on p "Dinner for Two On Our Honeymoon" at bounding box center [178, 138] width 68 height 14
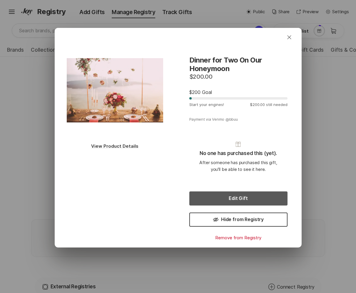
scroll to position [454, 0]
click at [236, 204] on button "Edit Gift" at bounding box center [238, 199] width 98 height 14
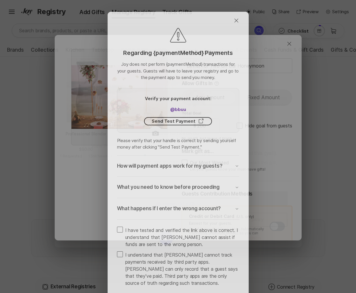
scroll to position [460, 0]
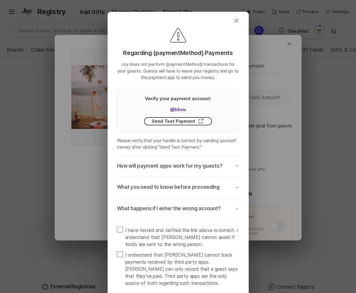
click at [206, 213] on button "What happens if I enter the wrong account? Chevron Down" at bounding box center [178, 208] width 122 height 21
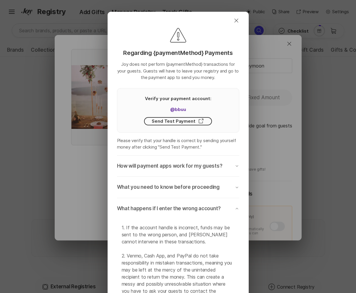
click at [206, 213] on button "What happens if I enter the wrong account? Chevron Down" at bounding box center [178, 208] width 122 height 21
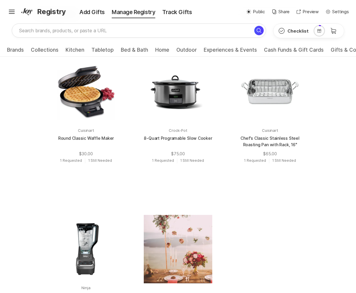
scroll to position [340, 0]
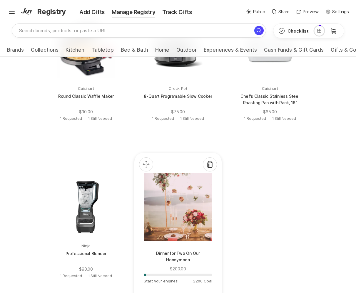
click at [189, 209] on div at bounding box center [178, 207] width 68 height 68
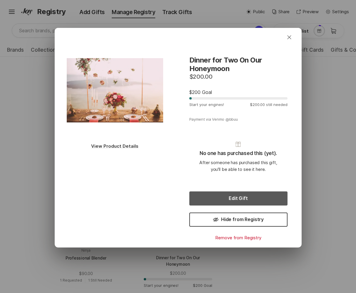
scroll to position [336, 0]
click at [226, 202] on button "Edit Gift" at bounding box center [238, 199] width 98 height 14
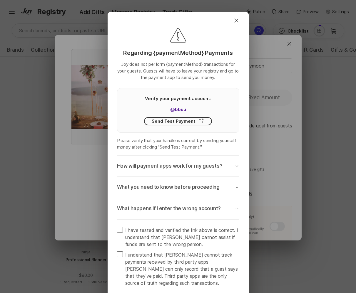
scroll to position [342, 0]
type textarea "x"
click at [198, 171] on button "How will payment apps work for my guests? Chevron Down" at bounding box center [178, 166] width 122 height 21
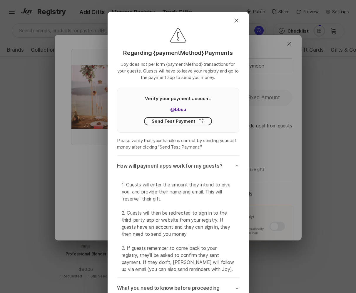
click at [198, 171] on button "How will payment apps work for my guests? Chevron Down" at bounding box center [178, 166] width 122 height 21
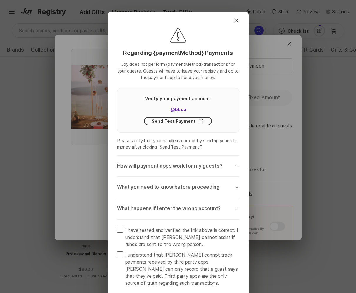
click at [190, 193] on button "What you need to know before proceeding Chevron Down" at bounding box center [178, 187] width 122 height 21
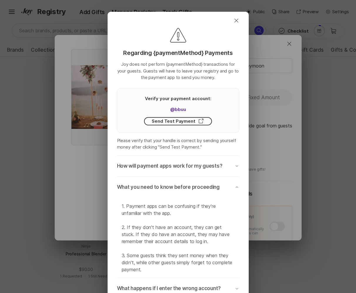
click at [190, 193] on button "What you need to know before proceeding Chevron Down" at bounding box center [178, 187] width 122 height 21
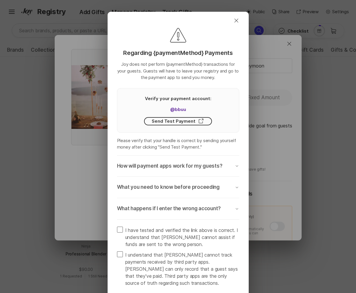
click at [188, 209] on p "What happens if I enter the wrong account?" at bounding box center [169, 208] width 104 height 7
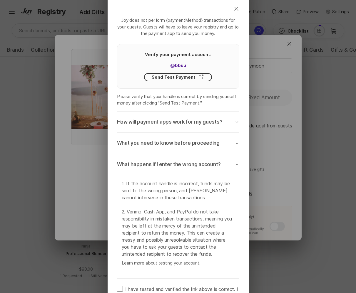
scroll to position [46, 0]
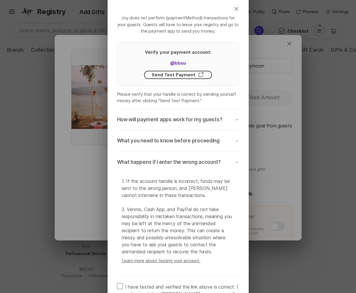
click at [200, 164] on p "What happens if I enter the wrong account?" at bounding box center [169, 162] width 104 height 7
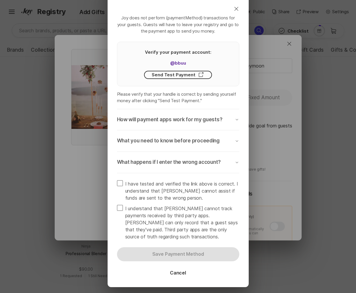
click at [189, 183] on span "I have tested and verified the link above is correct. I understand that Joy can…" at bounding box center [182, 191] width 114 height 21
click at [117, 181] on input "I have tested and verified the link above is correct. I understand that Joy can…" at bounding box center [117, 180] width 0 height 0
checkbox input "true"
click at [184, 208] on span "I understand that Joy cannot track payments received by third party apps. Joy c…" at bounding box center [182, 222] width 114 height 35
click at [117, 205] on input "I understand that Joy cannot track payments received by third party apps. Joy c…" at bounding box center [117, 205] width 0 height 0
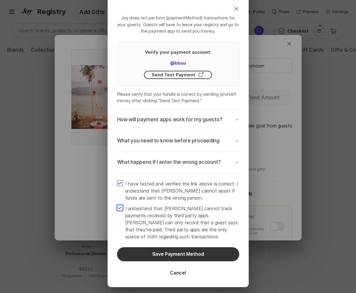
click at [184, 208] on span "I understand that Joy cannot track payments received by third party apps. Joy c…" at bounding box center [182, 222] width 114 height 35
click at [117, 205] on input "I understand that Joy cannot track payments received by third party apps. Joy c…" at bounding box center [117, 205] width 0 height 0
checkbox input "false"
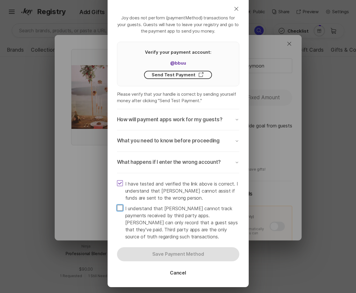
click at [190, 182] on span "I have tested and verified the link above is correct. I understand that Joy can…" at bounding box center [182, 191] width 114 height 21
click at [117, 181] on input "I have tested and verified the link above is correct. I understand that Joy can…" at bounding box center [117, 180] width 0 height 0
click at [190, 182] on span "I have tested and verified the link above is correct. I understand that Joy can…" at bounding box center [182, 191] width 114 height 21
click at [117, 181] on input "I have tested and verified the link above is correct. I understand that Joy can…" at bounding box center [117, 180] width 0 height 0
checkbox input "true"
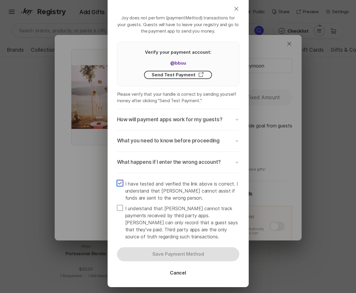
click at [187, 206] on span "I understand that Joy cannot track payments received by third party apps. Joy c…" at bounding box center [182, 222] width 114 height 35
click at [117, 205] on input "I understand that Joy cannot track payments received by third party apps. Joy c…" at bounding box center [117, 205] width 0 height 0
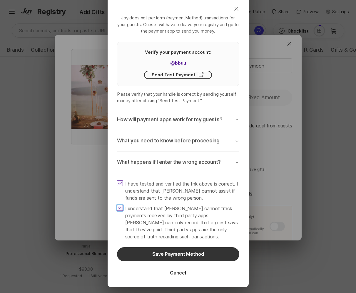
click at [187, 206] on span "I understand that Joy cannot track payments received by third party apps. Joy c…" at bounding box center [182, 222] width 114 height 35
click at [117, 205] on input "I understand that Joy cannot track payments received by third party apps. Joy c…" at bounding box center [117, 205] width 0 height 0
checkbox input "false"
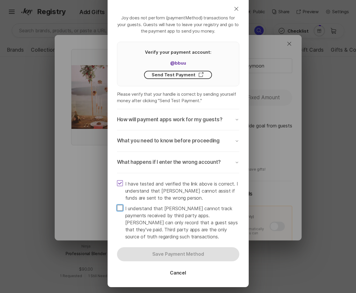
click at [188, 189] on span "I have tested and verified the link above is correct. I understand that Joy can…" at bounding box center [182, 191] width 114 height 21
click at [117, 181] on input "I have tested and verified the link above is correct. I understand that Joy can…" at bounding box center [117, 180] width 0 height 0
checkbox input "false"
click at [198, 73] on icon "Link" at bounding box center [200, 74] width 7 height 7
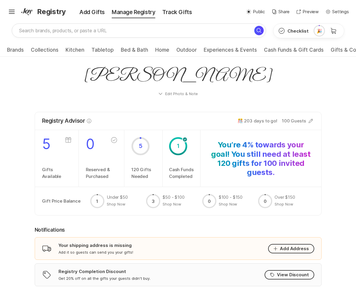
scroll to position [283, 0]
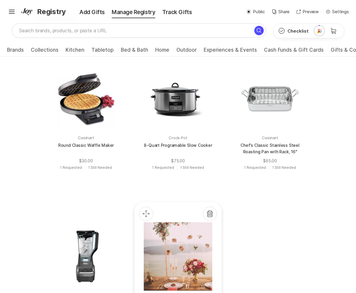
click at [197, 223] on div at bounding box center [178, 257] width 68 height 68
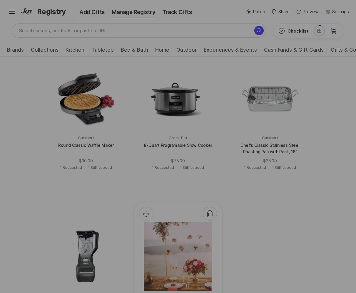
scroll to position [335, 0]
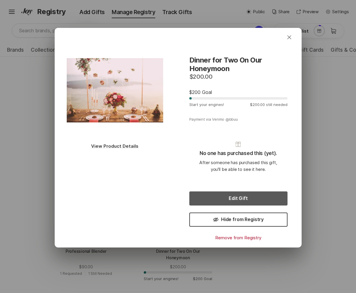
click at [214, 203] on button "Edit Gift" at bounding box center [238, 199] width 98 height 14
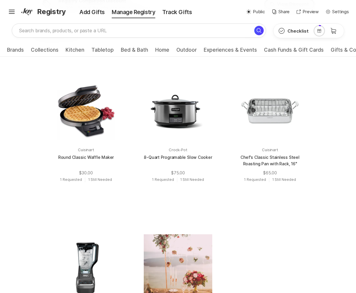
scroll to position [273, 0]
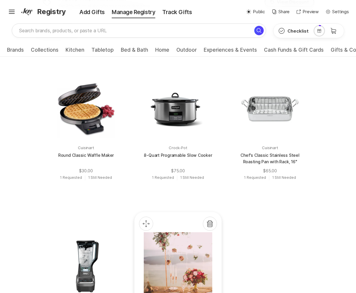
click at [189, 253] on div at bounding box center [178, 267] width 68 height 68
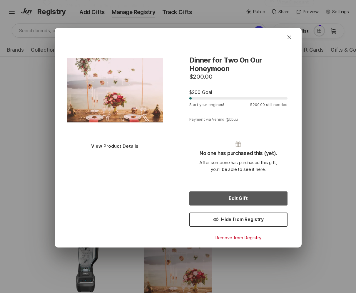
click at [232, 199] on button "Edit Gift" at bounding box center [238, 199] width 98 height 14
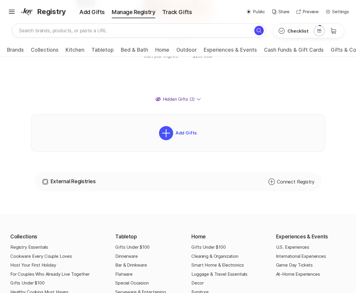
scroll to position [394, 0]
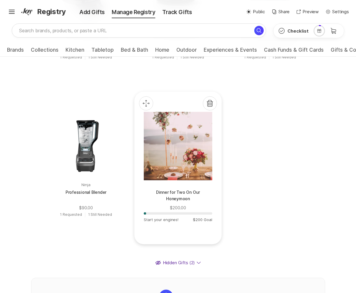
click at [188, 168] on div at bounding box center [178, 146] width 68 height 68
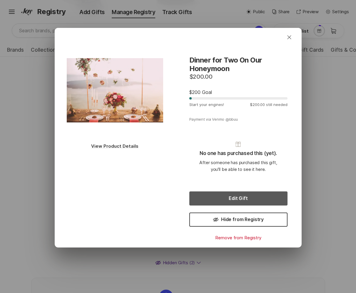
click at [219, 203] on button "Edit Gift" at bounding box center [238, 199] width 98 height 14
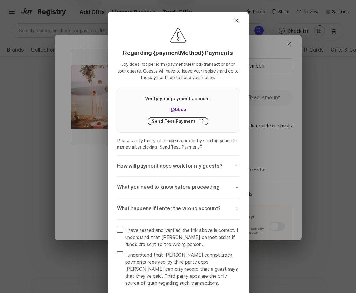
type textarea "x"
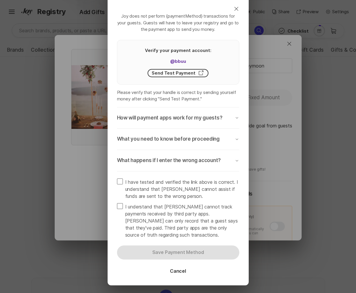
scroll to position [0, 0]
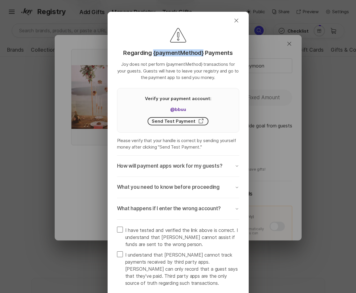
drag, startPoint x: 204, startPoint y: 52, endPoint x: 153, endPoint y: 55, distance: 50.7
click at [153, 55] on p "Regarding {paymentMethod} Payments" at bounding box center [177, 52] width 109 height 7
copy p "{paymentMethod}"
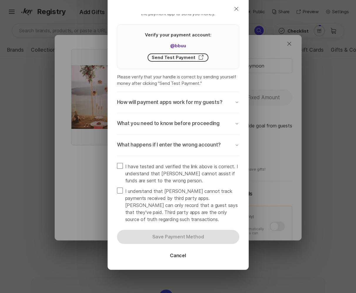
scroll to position [70, 0]
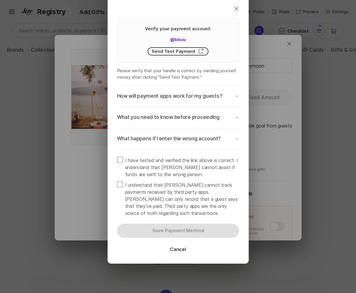
click at [121, 159] on span at bounding box center [120, 160] width 6 height 6
click at [117, 157] on input "I have tested and verified the link above is correct. I understand that Joy can…" at bounding box center [117, 157] width 0 height 0
click at [121, 159] on icon at bounding box center [120, 160] width 4 height 2
click at [117, 157] on input "I have tested and verified the link above is correct. I understand that Joy can…" at bounding box center [117, 157] width 0 height 0
checkbox input "false"
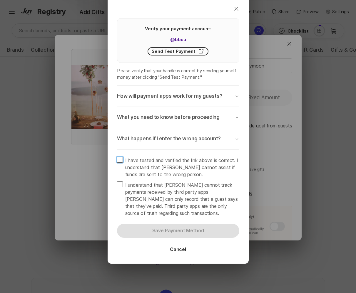
click at [121, 185] on span at bounding box center [120, 185] width 6 height 6
click at [117, 182] on input "I understand that Joy cannot track payments received by third party apps. Joy c…" at bounding box center [117, 181] width 0 height 0
click at [121, 185] on icon at bounding box center [120, 184] width 4 height 2
click at [117, 182] on input "I understand that Joy cannot track payments received by third party apps. Joy c…" at bounding box center [117, 181] width 0 height 0
checkbox input "false"
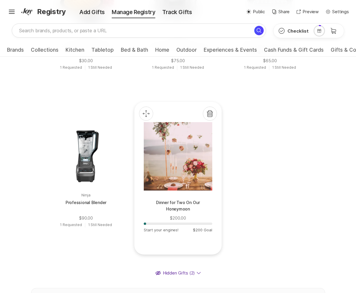
scroll to position [394, 0]
click at [195, 153] on div at bounding box center [178, 156] width 68 height 68
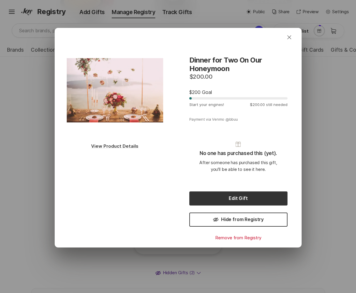
scroll to position [400, 0]
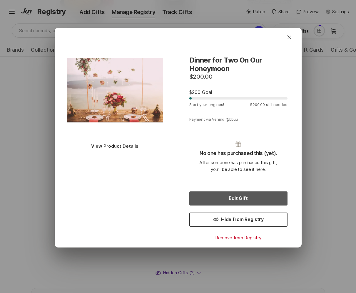
click at [254, 196] on button "Edit Gift" at bounding box center [238, 199] width 98 height 14
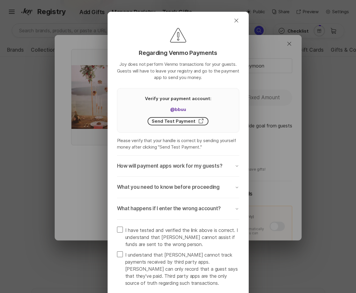
scroll to position [383, 0]
type textarea "x"
click at [189, 167] on p "How will payment apps work for my guests?" at bounding box center [170, 166] width 106 height 7
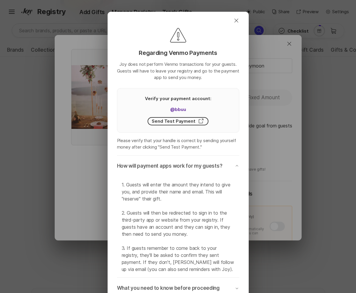
click at [189, 167] on p "How will payment apps work for my guests?" at bounding box center [170, 166] width 106 height 7
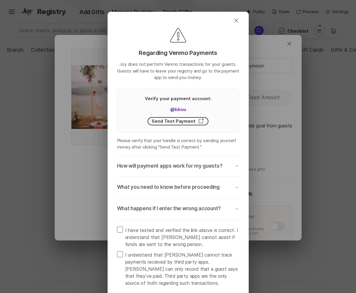
scroll to position [383, 0]
click at [218, 165] on p "How will payment apps work for my guests?" at bounding box center [170, 166] width 106 height 7
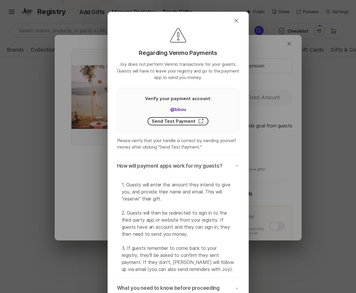
click at [218, 165] on p "How will payment apps work for my guests?" at bounding box center [170, 166] width 106 height 7
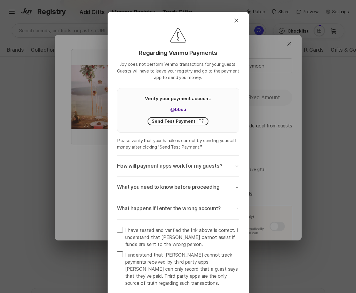
click at [205, 184] on p "What you need to know before proceeding" at bounding box center [168, 187] width 103 height 7
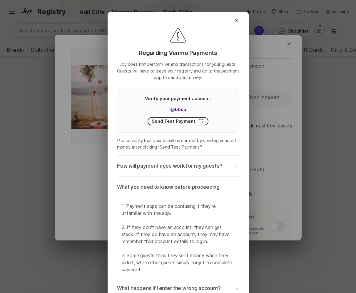
click at [205, 184] on p "What you need to know before proceeding" at bounding box center [168, 187] width 103 height 7
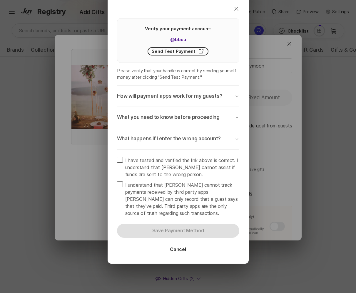
scroll to position [389, 0]
click at [153, 108] on button "What you need to know before proceeding Chevron Down" at bounding box center [178, 117] width 122 height 21
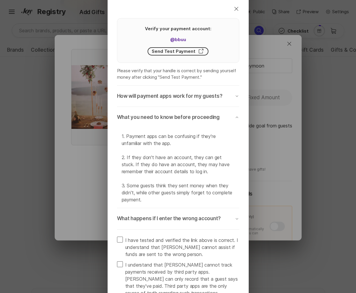
click at [153, 113] on button "What you need to know before proceeding Chevron Down" at bounding box center [178, 117] width 122 height 21
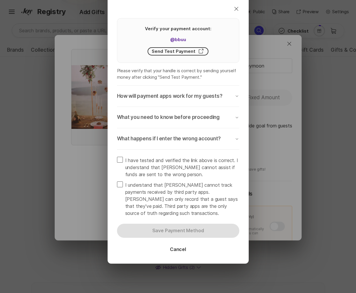
scroll to position [383, 0]
click at [168, 97] on p "How will payment apps work for my guests?" at bounding box center [170, 96] width 106 height 7
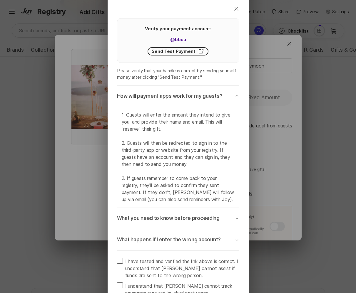
click at [168, 97] on p "How will payment apps work for my guests?" at bounding box center [170, 96] width 106 height 7
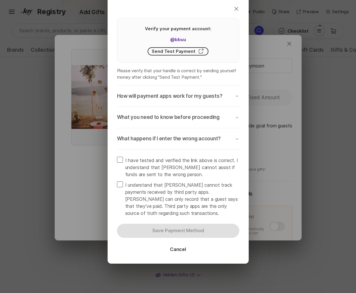
click at [171, 129] on button "What happens if I enter the wrong account? Chevron Down" at bounding box center [178, 138] width 122 height 21
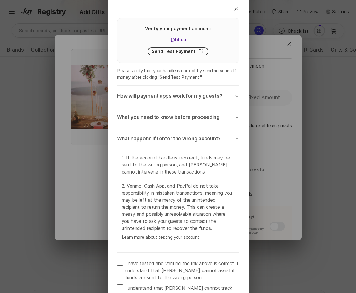
click at [171, 129] on button "What happens if I enter the wrong account? Chevron Down" at bounding box center [178, 138] width 122 height 21
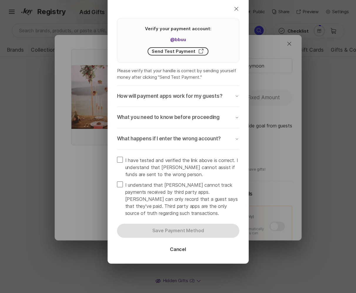
click at [176, 124] on button "What you need to know before proceeding Chevron Down" at bounding box center [178, 117] width 122 height 21
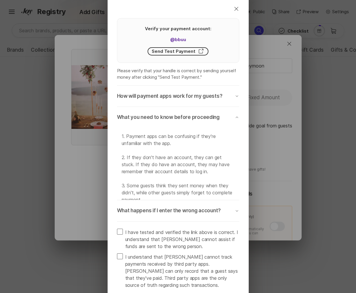
scroll to position [389, 0]
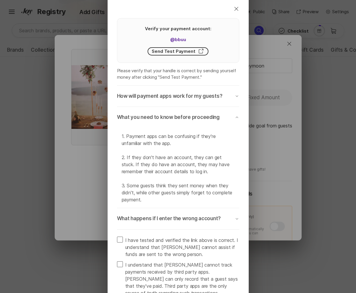
click at [184, 99] on p "How will payment apps work for my guests?" at bounding box center [170, 96] width 106 height 7
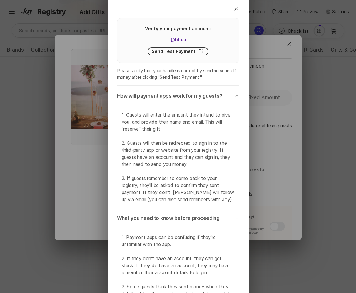
click at [184, 99] on p "How will payment apps work for my guests?" at bounding box center [170, 96] width 106 height 7
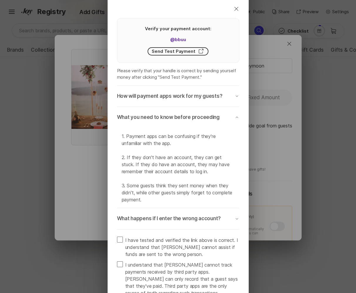
click at [179, 118] on p "What you need to know before proceeding" at bounding box center [168, 117] width 103 height 7
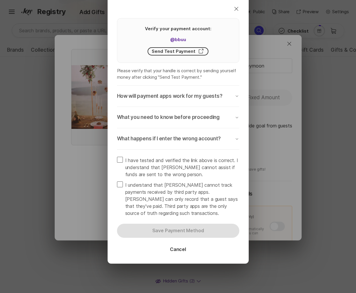
click at [176, 139] on p "What happens if I enter the wrong account?" at bounding box center [169, 139] width 104 height 7
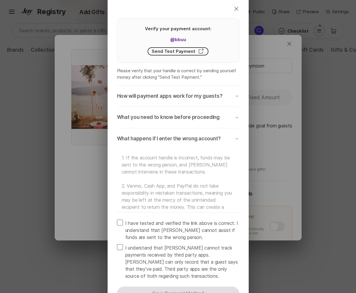
click at [176, 139] on p "What happens if I enter the wrong account?" at bounding box center [169, 139] width 104 height 7
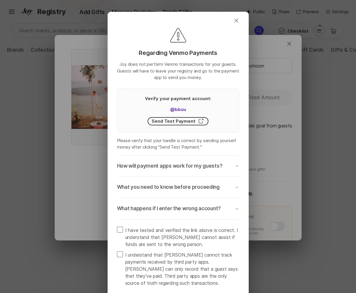
scroll to position [383, 0]
click at [213, 166] on p "How will payment apps work for my guests?" at bounding box center [170, 166] width 106 height 7
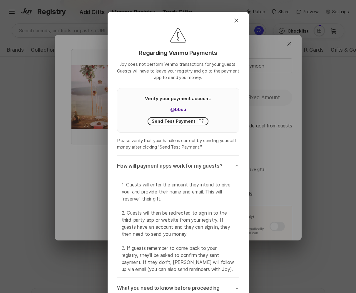
click at [213, 166] on p "How will payment apps work for my guests?" at bounding box center [170, 166] width 106 height 7
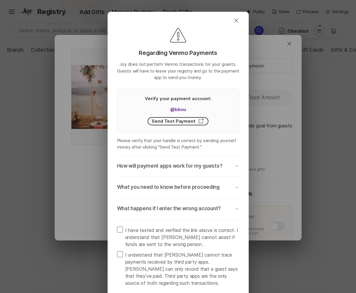
click at [213, 166] on p "How will payment apps work for my guests?" at bounding box center [170, 166] width 106 height 7
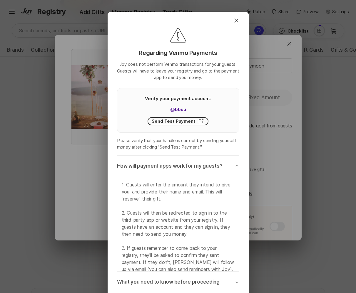
click at [213, 166] on p "How will payment apps work for my guests?" at bounding box center [170, 166] width 106 height 7
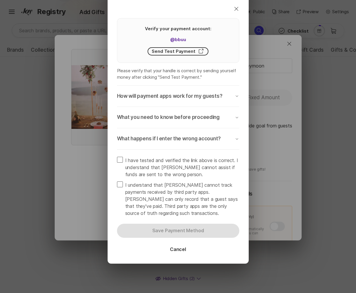
click at [235, 98] on div "How will payment apps work for my guests? Chevron Down" at bounding box center [178, 96] width 122 height 7
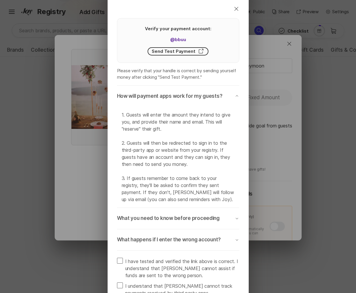
click at [235, 98] on div "How will payment apps work for my guests? Chevron Down" at bounding box center [178, 96] width 122 height 7
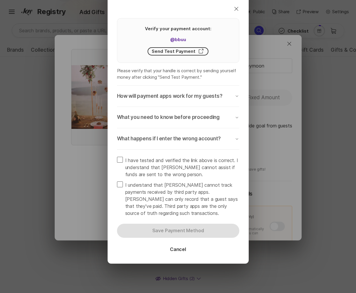
click at [235, 98] on div "How will payment apps work for my guests? Chevron Down" at bounding box center [178, 96] width 122 height 7
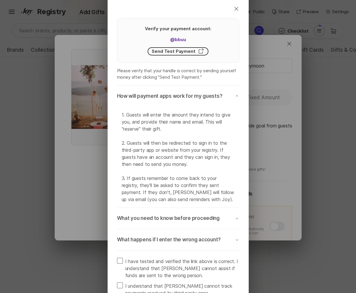
click at [235, 98] on div "How will payment apps work for my guests? Chevron Down" at bounding box center [178, 96] width 122 height 7
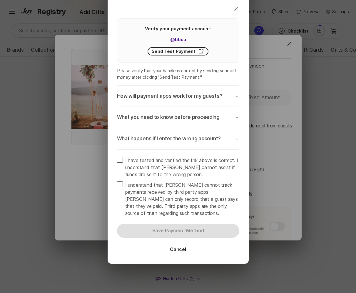
click at [225, 111] on button "What you need to know before proceeding Chevron Down" at bounding box center [178, 117] width 122 height 21
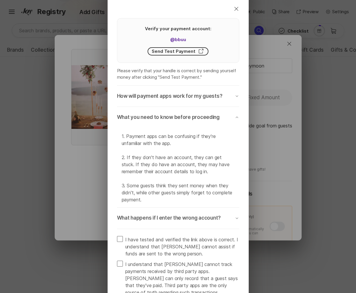
click at [225, 111] on button "What you need to know before proceeding Chevron Down" at bounding box center [178, 117] width 122 height 21
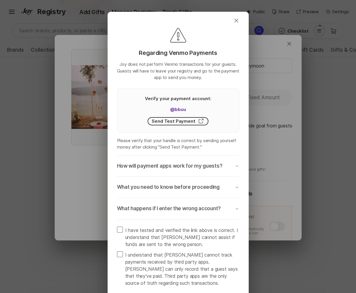
click at [211, 164] on p "How will payment apps work for my guests?" at bounding box center [170, 166] width 106 height 7
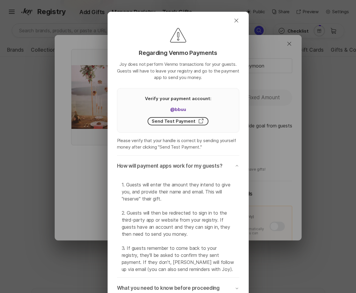
click at [211, 164] on p "How will payment apps work for my guests?" at bounding box center [170, 166] width 106 height 7
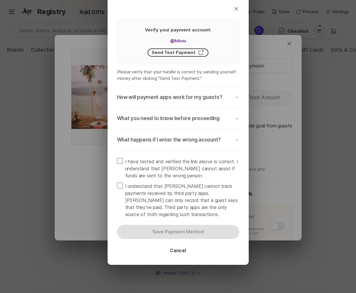
scroll to position [70, 0]
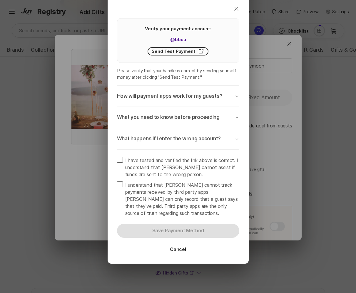
click at [211, 164] on span "I have tested and verified the link above is correct. I understand that Joy can…" at bounding box center [182, 167] width 114 height 21
click at [117, 157] on input "I have tested and verified the link above is correct. I understand that Joy can…" at bounding box center [117, 157] width 0 height 0
checkbox input "true"
click at [203, 182] on span "I understand that Joy cannot track payments received by third party apps. Joy c…" at bounding box center [182, 199] width 114 height 35
click at [117, 181] on input "I understand that Joy cannot track payments received by third party apps. Joy c…" at bounding box center [117, 181] width 0 height 0
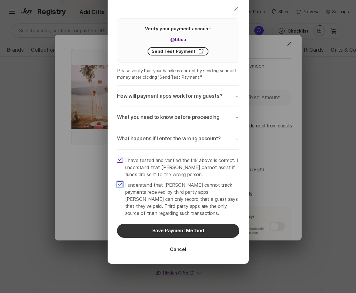
click at [203, 182] on span "I understand that Joy cannot track payments received by third party apps. Joy c…" at bounding box center [182, 199] width 114 height 35
click at [117, 181] on input "I understand that Joy cannot track payments received by third party apps. Joy c…" at bounding box center [117, 181] width 0 height 0
checkbox input "false"
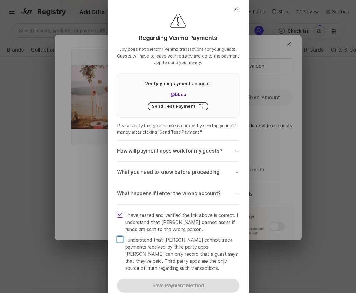
scroll to position [11, 0]
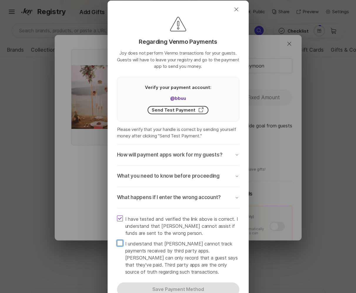
click at [206, 169] on button "What you need to know before proceeding Chevron Down" at bounding box center [178, 176] width 122 height 21
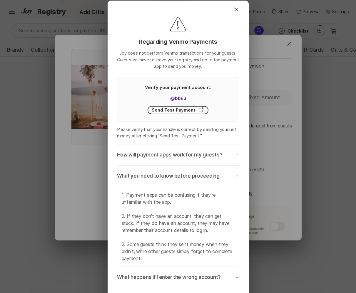
click at [206, 169] on button "What you need to know before proceeding Chevron Down" at bounding box center [178, 176] width 122 height 21
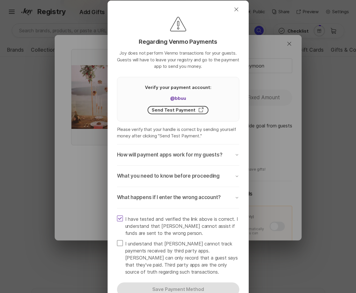
click at [200, 195] on p "What happens if I enter the wrong account?" at bounding box center [169, 197] width 104 height 7
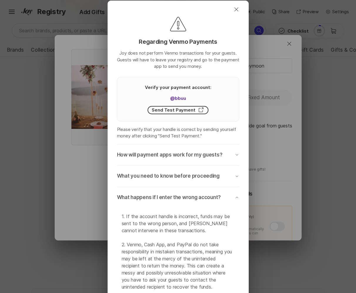
click at [200, 195] on p "What happens if I enter the wrong account?" at bounding box center [169, 197] width 104 height 7
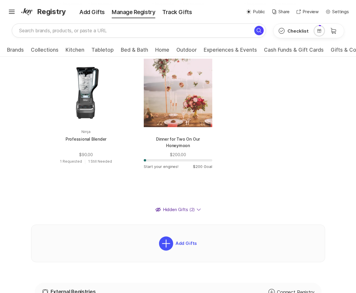
scroll to position [436, 0]
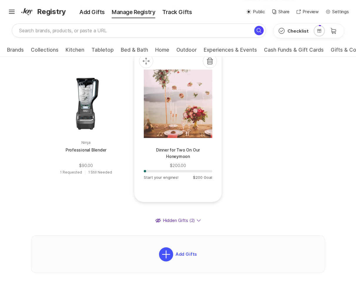
click at [190, 127] on div at bounding box center [178, 104] width 68 height 68
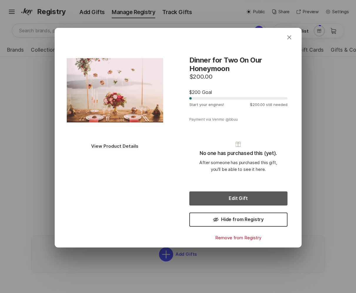
click at [241, 194] on button "Edit Gift" at bounding box center [238, 199] width 98 height 14
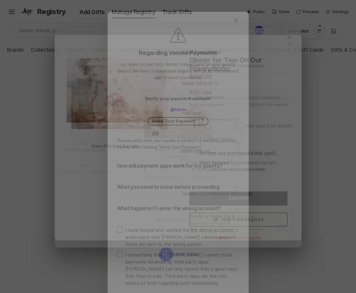
type textarea "x"
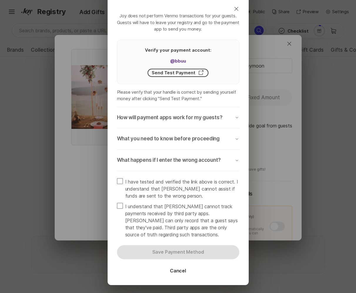
scroll to position [444, 0]
click at [121, 184] on span at bounding box center [120, 181] width 6 height 6
click at [117, 178] on input "I have tested and verified the link above is correct. I understand that Joy can…" at bounding box center [117, 178] width 0 height 0
checkbox input "true"
click at [121, 207] on span at bounding box center [120, 206] width 6 height 6
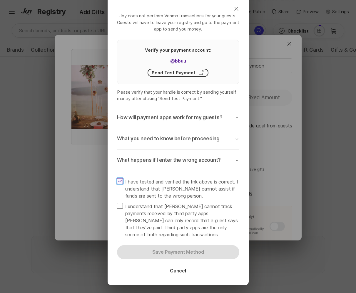
click at [117, 203] on input "I understand that Joy cannot track payments received by third party apps. Joy c…" at bounding box center [117, 203] width 0 height 0
checkbox input "true"
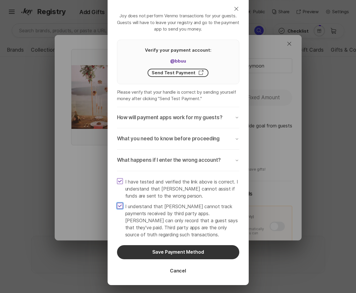
click at [158, 149] on button "What you need to know before proceeding Chevron Down" at bounding box center [178, 138] width 122 height 21
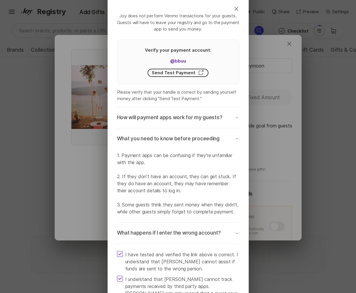
click at [158, 149] on button "What you need to know before proceeding Chevron Down" at bounding box center [178, 138] width 122 height 21
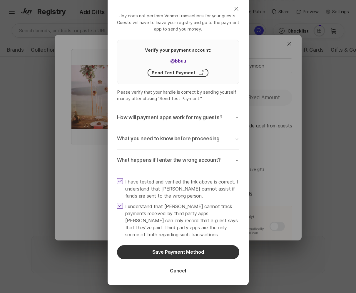
click at [158, 149] on button "What you need to know before proceeding Chevron Down" at bounding box center [178, 138] width 122 height 21
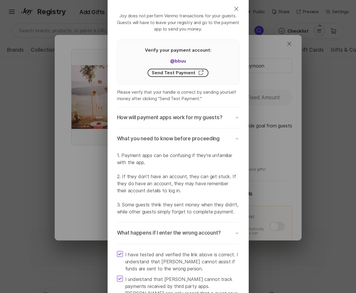
scroll to position [436, 0]
click at [158, 149] on button "What you need to know before proceeding Chevron Down" at bounding box center [178, 138] width 122 height 21
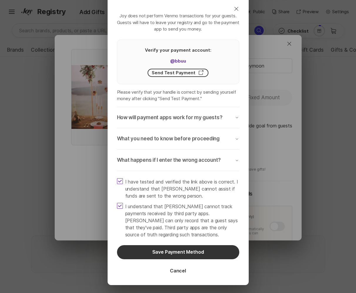
click at [174, 121] on p "How will payment apps work for my guests?" at bounding box center [170, 117] width 106 height 7
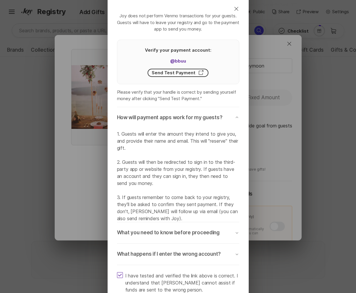
click at [174, 121] on p "How will payment apps work for my guests?" at bounding box center [170, 117] width 106 height 7
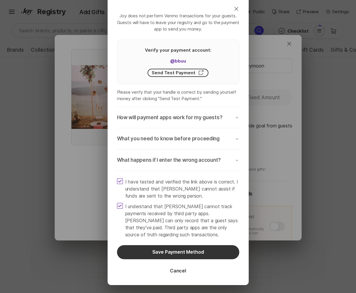
click at [170, 163] on p "What happens if I enter the wrong account?" at bounding box center [169, 160] width 104 height 7
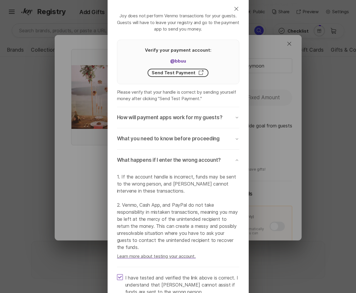
click at [170, 163] on p "What happens if I enter the wrong account?" at bounding box center [169, 160] width 104 height 7
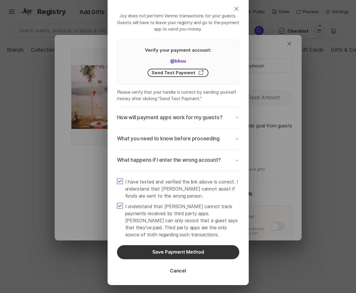
click at [170, 163] on p "What happens if I enter the wrong account?" at bounding box center [169, 160] width 104 height 7
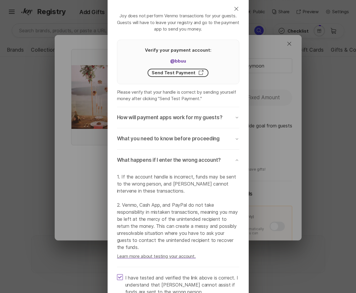
click at [170, 163] on p "What happens if I enter the wrong account?" at bounding box center [169, 160] width 104 height 7
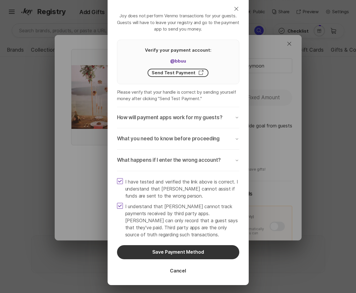
click at [170, 163] on p "What happens if I enter the wrong account?" at bounding box center [169, 160] width 104 height 7
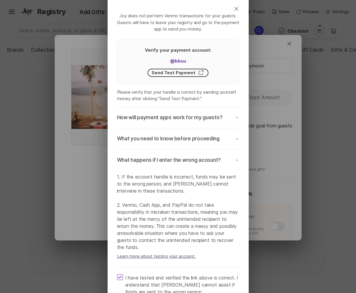
click at [170, 163] on p "What happens if I enter the wrong account?" at bounding box center [169, 160] width 104 height 7
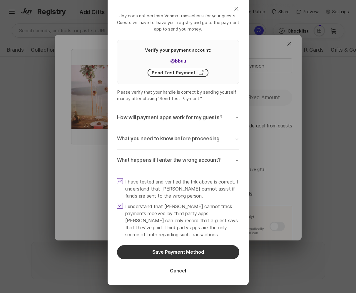
scroll to position [444, 0]
click at [200, 121] on p "How will payment apps work for my guests?" at bounding box center [170, 117] width 106 height 7
click at [235, 118] on icon "Chevron Down" at bounding box center [237, 117] width 5 height 5
click at [223, 116] on div "How will payment apps work for my guests? Chevron Down" at bounding box center [178, 117] width 122 height 7
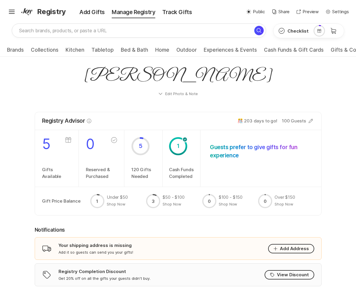
scroll to position [479, 0]
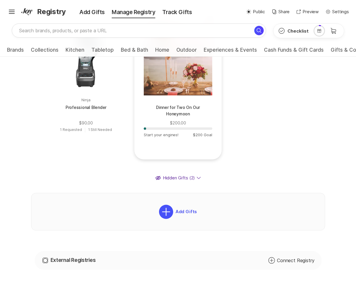
click at [195, 106] on p "Dinner for Two On Our Honeymoon" at bounding box center [178, 111] width 68 height 14
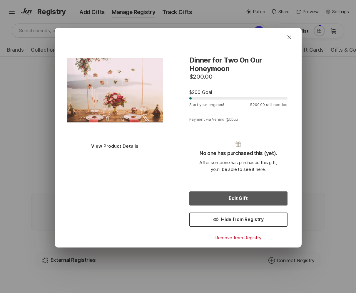
scroll to position [1, 0]
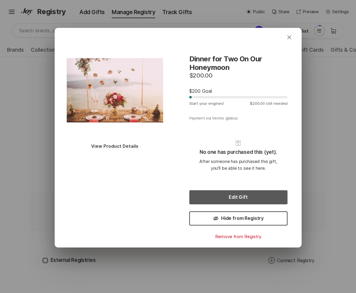
click at [260, 199] on button "Edit Gift" at bounding box center [238, 197] width 98 height 14
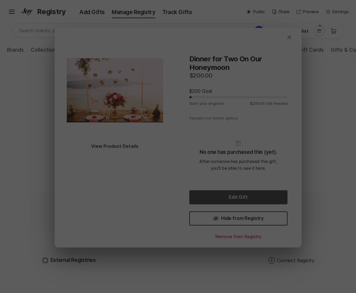
scroll to position [479, 0]
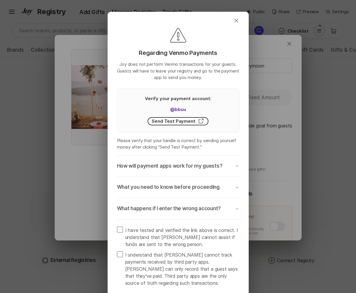
type textarea "x"
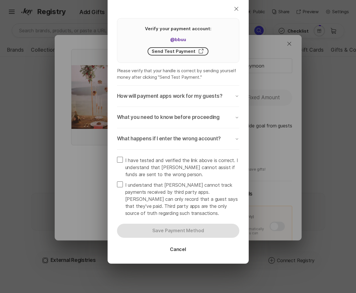
scroll to position [487, 0]
click at [193, 162] on span "I have tested and verified the link above is correct. I understand that Joy can…" at bounding box center [182, 167] width 114 height 21
click at [117, 157] on input "I have tested and verified the link above is correct. I understand that Joy can…" at bounding box center [117, 157] width 0 height 0
click at [193, 162] on span "I have tested and verified the link above is correct. I understand that Joy can…" at bounding box center [182, 167] width 114 height 21
click at [117, 157] on input "I have tested and verified the link above is correct. I understand that Joy can…" at bounding box center [117, 157] width 0 height 0
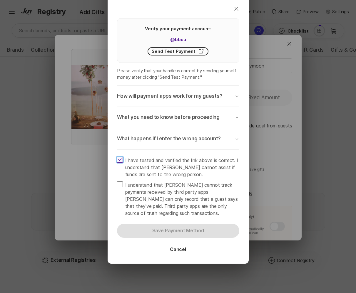
checkbox input "false"
click at [190, 188] on span "I understand that Joy cannot track payments received by third party apps. Joy c…" at bounding box center [182, 199] width 114 height 35
click at [117, 182] on input "I understand that Joy cannot track payments received by third party apps. Joy c…" at bounding box center [117, 181] width 0 height 0
click at [190, 188] on span "I understand that Joy cannot track payments received by third party apps. Joy c…" at bounding box center [182, 199] width 114 height 35
click at [117, 182] on input "I understand that Joy cannot track payments received by third party apps. Joy c…" at bounding box center [117, 181] width 0 height 0
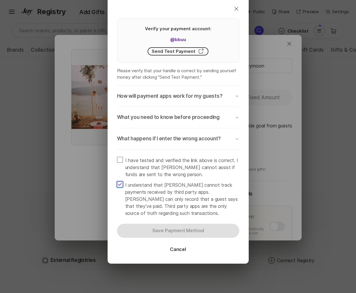
checkbox input "false"
click at [202, 158] on span "I have tested and verified the link above is correct. I understand that Joy can…" at bounding box center [182, 167] width 114 height 21
click at [117, 157] on input "I have tested and verified the link above is correct. I understand that Joy can…" at bounding box center [117, 157] width 0 height 0
click at [202, 158] on span "I have tested and verified the link above is correct. I understand that Joy can…" at bounding box center [182, 167] width 114 height 21
click at [117, 157] on input "I have tested and verified the link above is correct. I understand that Joy can…" at bounding box center [117, 157] width 0 height 0
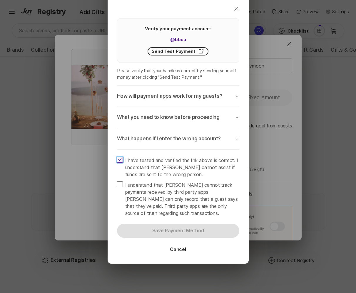
checkbox input "false"
click at [207, 193] on span "I understand that Joy cannot track payments received by third party apps. Joy c…" at bounding box center [182, 199] width 114 height 35
click at [117, 182] on input "I understand that Joy cannot track payments received by third party apps. Joy c…" at bounding box center [117, 181] width 0 height 0
checkbox input "true"
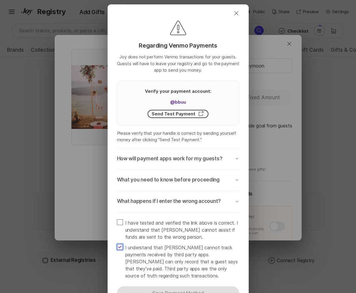
scroll to position [0, 0]
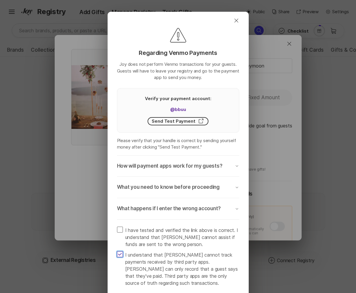
click at [217, 170] on button "How will payment apps work for my guests? Chevron Down" at bounding box center [178, 166] width 122 height 21
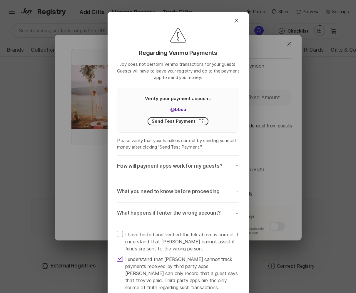
scroll to position [484, 0]
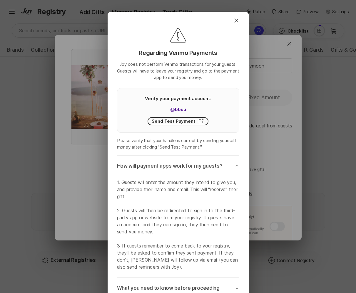
click at [217, 170] on button "How will payment apps work for my guests? Chevron Down" at bounding box center [178, 166] width 122 height 21
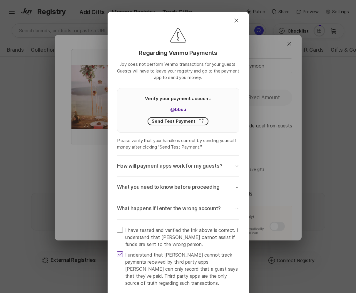
click at [214, 186] on p "What you need to know before proceeding" at bounding box center [168, 187] width 103 height 7
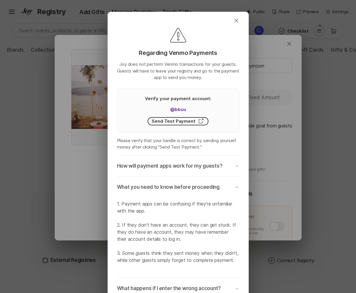
click at [214, 186] on p "What you need to know before proceeding" at bounding box center [168, 187] width 103 height 7
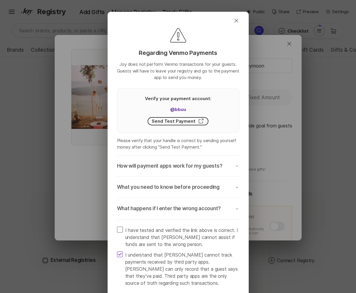
click at [212, 207] on p "What happens if I enter the wrong account?" at bounding box center [169, 208] width 104 height 7
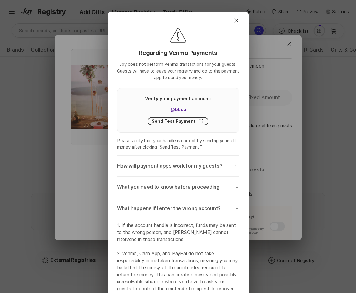
click at [216, 210] on p "What happens if I enter the wrong account?" at bounding box center [169, 208] width 104 height 7
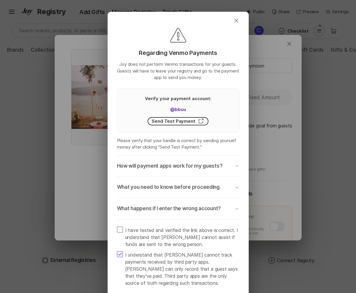
click at [216, 210] on p "What happens if I enter the wrong account?" at bounding box center [169, 208] width 104 height 7
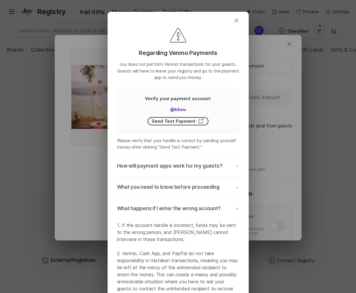
click at [216, 210] on p "What happens if I enter the wrong account?" at bounding box center [169, 208] width 104 height 7
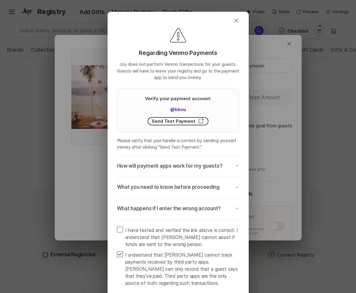
scroll to position [479, 0]
click at [216, 210] on p "What happens if I enter the wrong account?" at bounding box center [169, 208] width 104 height 7
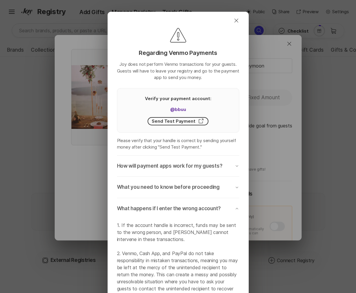
click at [216, 210] on p "What happens if I enter the wrong account?" at bounding box center [169, 208] width 104 height 7
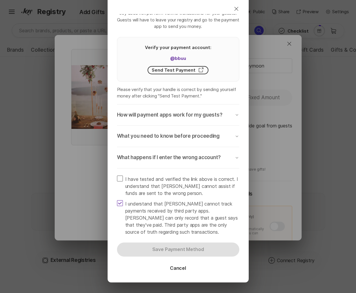
scroll to position [70, 0]
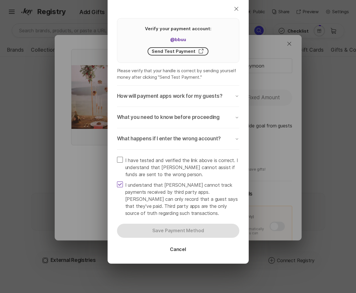
click at [208, 162] on span "I have tested and verified the link above is correct. I understand that Joy can…" at bounding box center [182, 167] width 114 height 21
click at [117, 157] on input "I have tested and verified the link above is correct. I understand that Joy can…" at bounding box center [117, 157] width 0 height 0
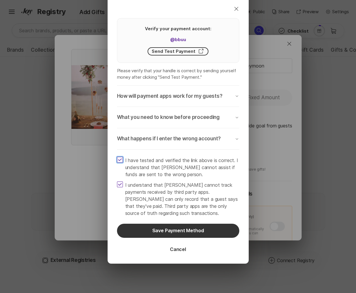
click at [208, 162] on span "I have tested and verified the link above is correct. I understand that Joy can…" at bounding box center [182, 167] width 114 height 21
click at [117, 157] on input "I have tested and verified the link above is correct. I understand that Joy can…" at bounding box center [117, 157] width 0 height 0
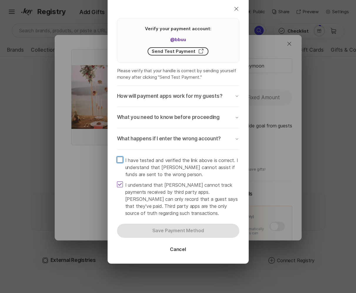
click at [208, 162] on span "I have tested and verified the link above is correct. I understand that Joy can…" at bounding box center [182, 167] width 114 height 21
click at [117, 157] on input "I have tested and verified the link above is correct. I understand that Joy can…" at bounding box center [117, 157] width 0 height 0
checkbox input "true"
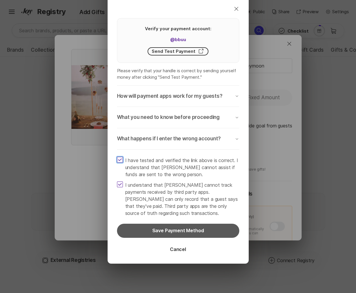
click at [197, 227] on button "Save Payment Method" at bounding box center [178, 231] width 122 height 14
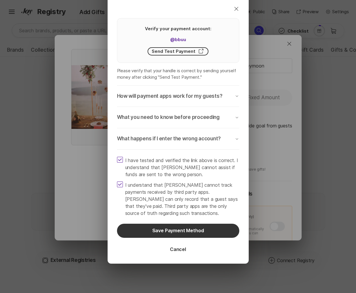
scroll to position [481, 0]
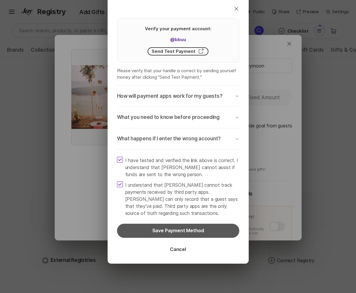
click at [201, 229] on button "Save Payment Method" at bounding box center [178, 231] width 122 height 14
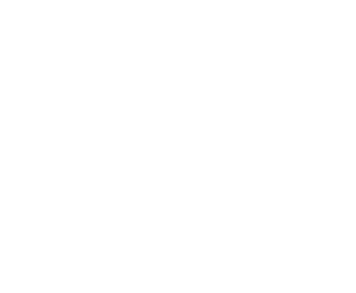
scroll to position [0, 0]
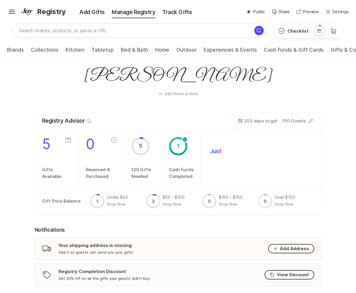
click at [179, 239] on div "Shipping Your shipping address is missing Add it so guests can send you your gi…" at bounding box center [178, 249] width 287 height 23
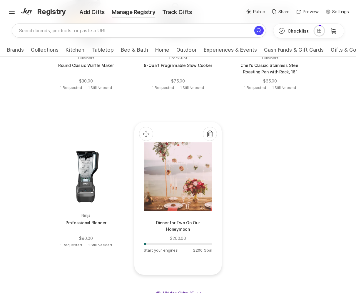
click at [192, 198] on div at bounding box center [178, 177] width 68 height 68
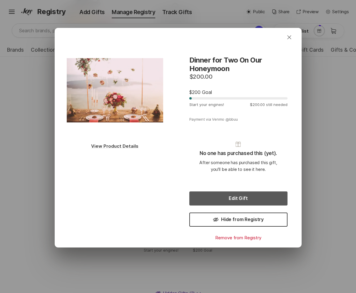
click at [220, 200] on button "Edit Gift" at bounding box center [238, 199] width 98 height 14
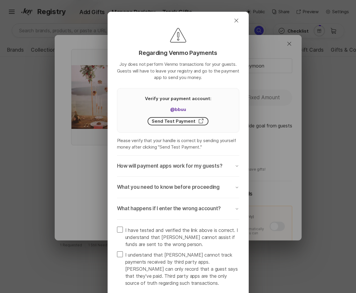
scroll to position [70, 0]
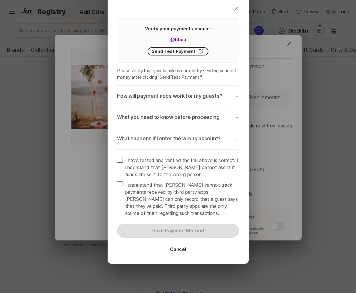
type textarea "x"
click at [118, 162] on span at bounding box center [120, 160] width 6 height 6
click at [117, 157] on input "I have tested and verified the link above is correct. I understand that Joy can…" at bounding box center [117, 157] width 0 height 0
checkbox input "true"
click at [122, 187] on span at bounding box center [120, 185] width 6 height 6
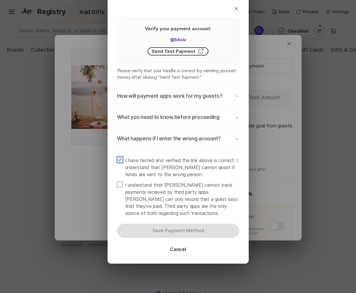
click at [117, 182] on input "I understand that Joy cannot track payments received by third party apps. Joy c…" at bounding box center [117, 181] width 0 height 0
checkbox input "true"
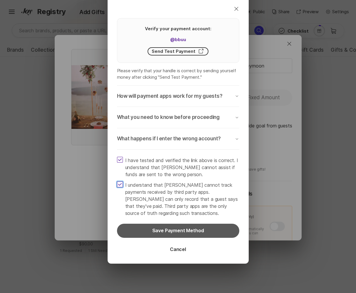
click at [155, 233] on button "Save Payment Method" at bounding box center [178, 231] width 122 height 14
click at [191, 230] on button "Save Payment Method" at bounding box center [178, 231] width 122 height 14
type textarea "x"
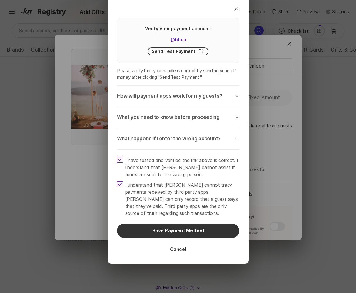
scroll to position [363, 0]
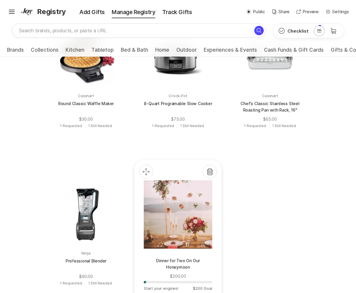
scroll to position [333, 0]
click at [183, 244] on div at bounding box center [178, 214] width 68 height 68
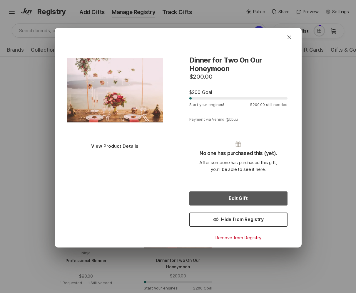
click at [231, 202] on button "Edit Gift" at bounding box center [238, 199] width 98 height 14
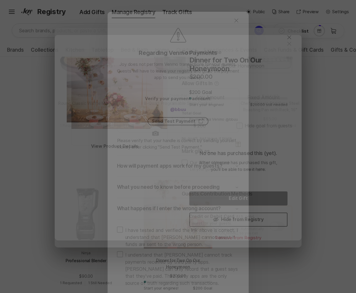
scroll to position [325, 0]
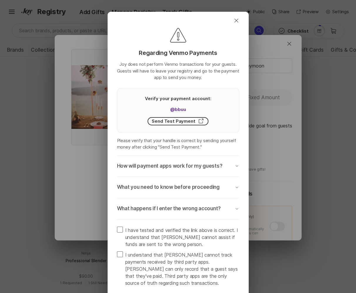
type textarea "x"
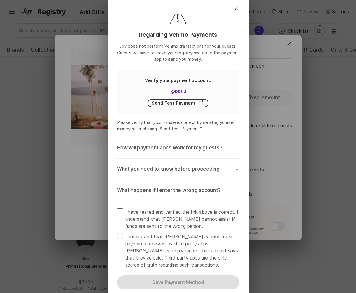
scroll to position [331, 0]
click at [124, 210] on label "I have tested and verified the link above is correct. I understand that [PERSON…" at bounding box center [178, 219] width 122 height 21
click at [117, 209] on input "I have tested and verified the link above is correct. I understand that [PERSON…" at bounding box center [117, 208] width 0 height 0
checkbox input "true"
click at [134, 239] on span "I understand that [PERSON_NAME] cannot track payments received by third party a…" at bounding box center [182, 250] width 114 height 35
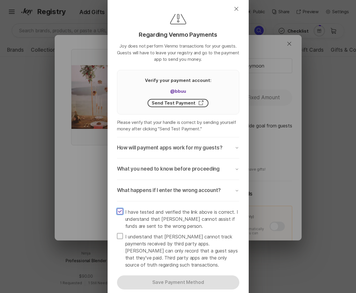
click at [117, 233] on input "I understand that [PERSON_NAME] cannot track payments received by third party a…" at bounding box center [117, 233] width 0 height 0
checkbox input "true"
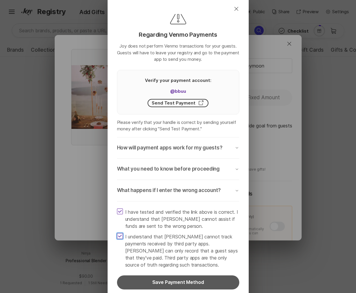
click at [182, 281] on button "Save Payment Method" at bounding box center [178, 283] width 122 height 14
type textarea "x"
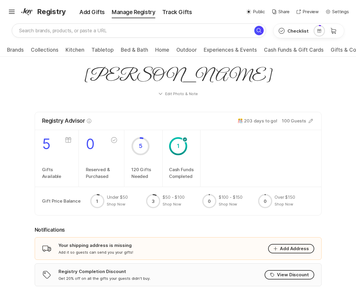
scroll to position [379, 0]
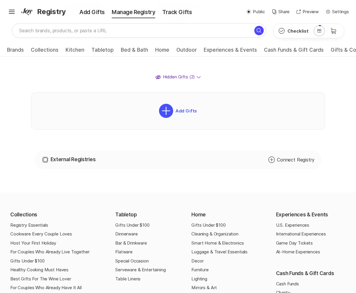
scroll to position [458, 0]
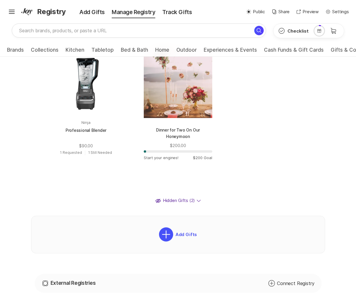
click at [177, 91] on div at bounding box center [178, 84] width 68 height 68
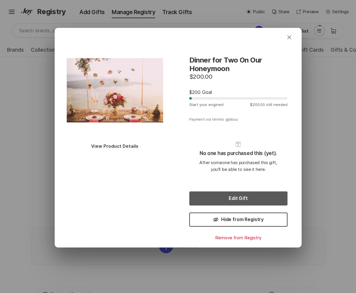
scroll to position [463, 0]
click at [235, 198] on button "Edit Gift" at bounding box center [238, 199] width 98 height 14
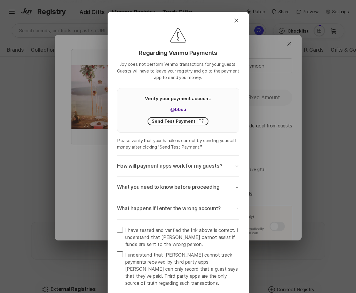
type textarea "x"
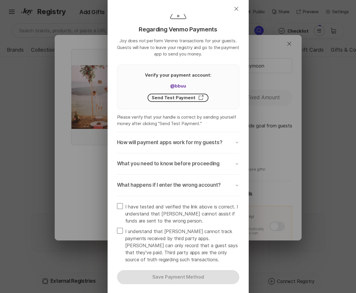
scroll to position [70, 0]
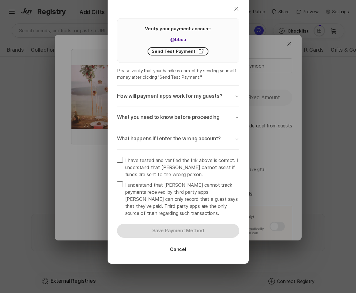
click at [121, 161] on span at bounding box center [120, 160] width 6 height 6
click at [117, 157] on input "I have tested and verified the link above is correct. I understand that [PERSON…" at bounding box center [117, 157] width 0 height 0
checkbox input "true"
click at [121, 186] on span at bounding box center [120, 185] width 6 height 6
click at [117, 182] on input "I understand that Joy cannot track payments received by third party apps. Joy c…" at bounding box center [117, 181] width 0 height 0
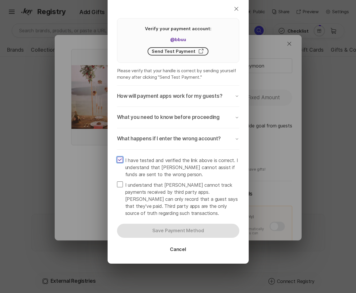
checkbox input "true"
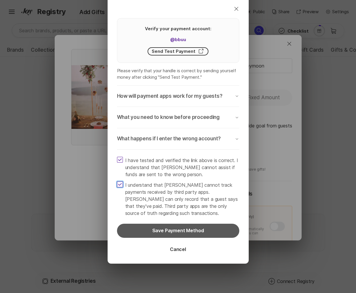
click at [154, 229] on button "Save Payment Method" at bounding box center [178, 231] width 122 height 14
click at [185, 230] on button "Save Payment Method" at bounding box center [178, 231] width 122 height 14
click at [182, 228] on button "Save Payment Method" at bounding box center [178, 231] width 122 height 14
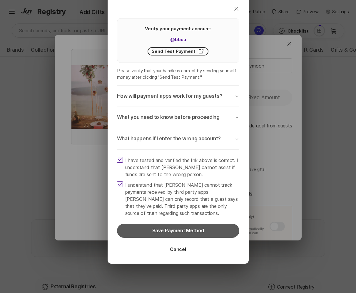
click at [177, 231] on button "Save Payment Method" at bounding box center [178, 231] width 122 height 14
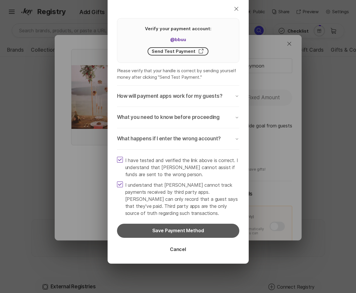
click at [177, 231] on button "Save Payment Method" at bounding box center [178, 231] width 122 height 14
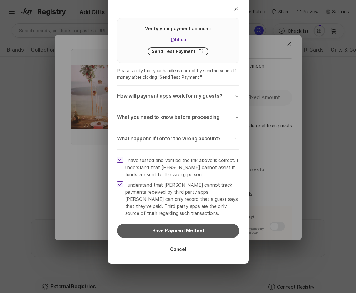
click at [177, 231] on button "Save Payment Method" at bounding box center [178, 231] width 122 height 14
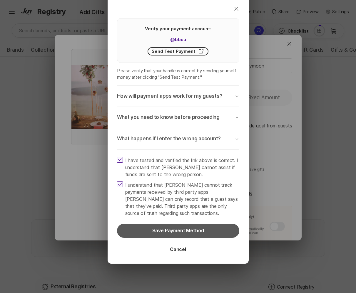
click at [177, 231] on button "Save Payment Method" at bounding box center [178, 231] width 122 height 14
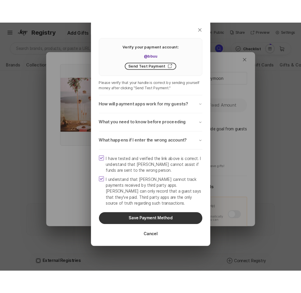
scroll to position [458, 0]
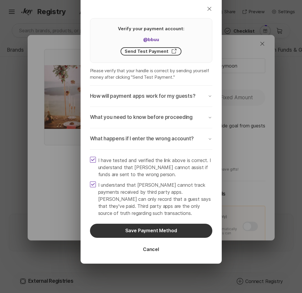
type textarea "x"
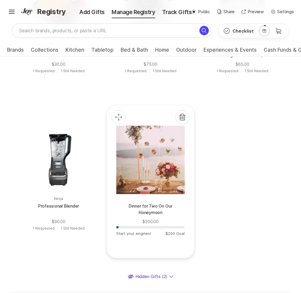
scroll to position [380, 0]
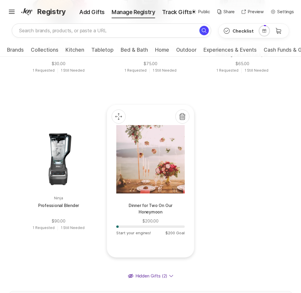
click at [166, 198] on p at bounding box center [150, 197] width 68 height 5
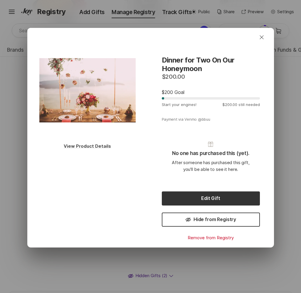
scroll to position [388, 0]
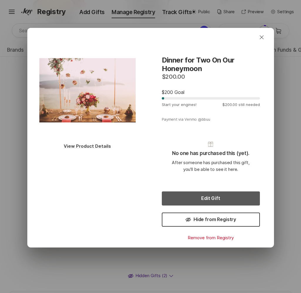
click at [215, 196] on button "Edit Gift" at bounding box center [211, 199] width 98 height 14
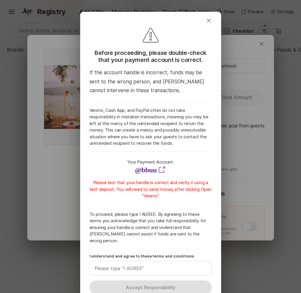
type textarea "x"
click at [169, 263] on input "I understand and agree to these terms and conditions." at bounding box center [151, 269] width 122 height 14
type input "I"
type textarea "x"
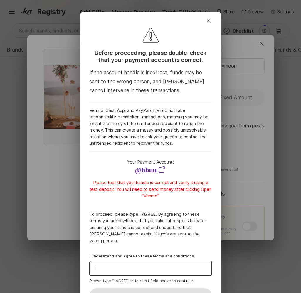
type input "I"
type textarea "x"
type input "I A"
type textarea "x"
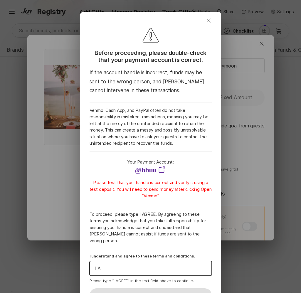
type input "I AG"
type textarea "x"
type input "I AGR"
type textarea "x"
type input "I AGRE"
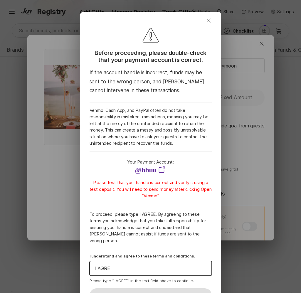
type textarea "x"
type input "I AGREE"
type textarea "x"
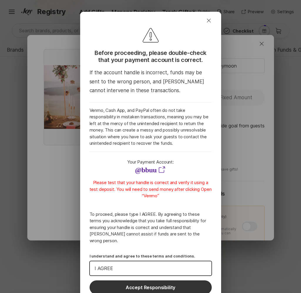
type input "I AGREE"
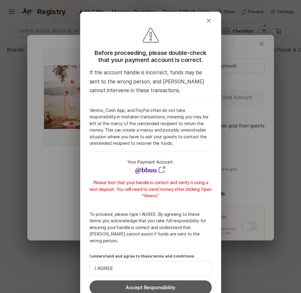
click at [178, 281] on button "Accept Responsibility" at bounding box center [151, 288] width 122 height 14
type textarea "x"
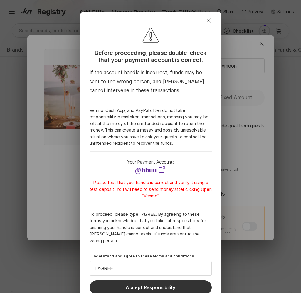
type textarea "x"
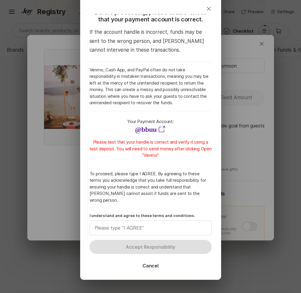
scroll to position [50, 0]
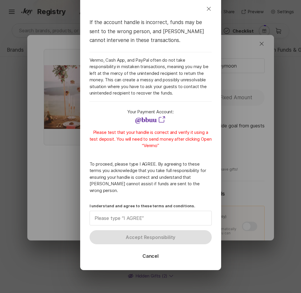
click at [165, 211] on input "I understand and agree to these terms and conditions." at bounding box center [151, 218] width 122 height 14
type input "I AGREE"
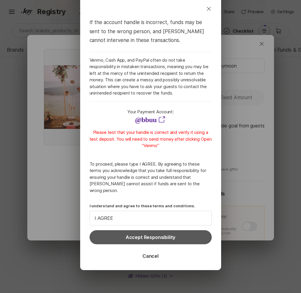
scroll to position [382, 0]
click at [175, 232] on button "Accept Responsibility" at bounding box center [151, 237] width 122 height 14
type textarea "x"
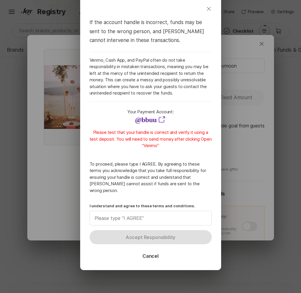
scroll to position [380, 0]
click at [209, 9] on icon "button" at bounding box center [209, 9] width 4 height 4
click at [208, 8] on icon "Close" at bounding box center [208, 8] width 7 height 7
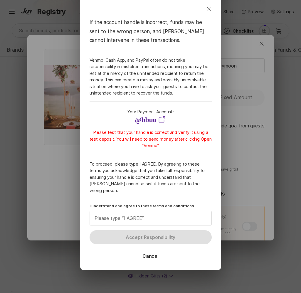
click at [208, 8] on icon "Close" at bounding box center [208, 8] width 7 height 7
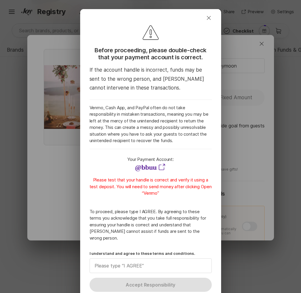
scroll to position [388, 0]
click at [153, 166] on link "@ bbuu" at bounding box center [146, 167] width 22 height 9
click at [209, 18] on icon "button" at bounding box center [209, 18] width 4 height 4
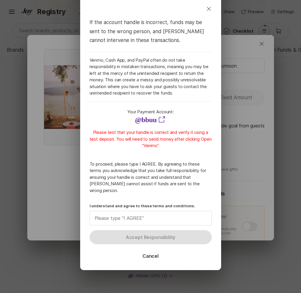
scroll to position [0, 0]
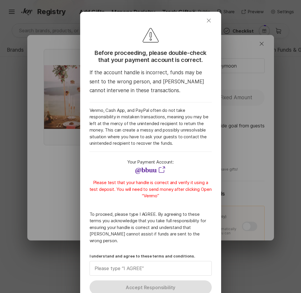
click at [210, 20] on icon "button" at bounding box center [209, 21] width 4 height 4
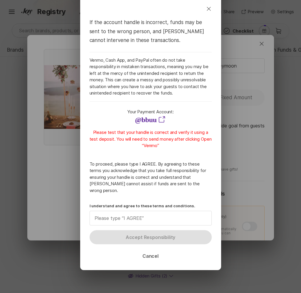
click at [150, 249] on button "Cancel" at bounding box center [151, 256] width 30 height 14
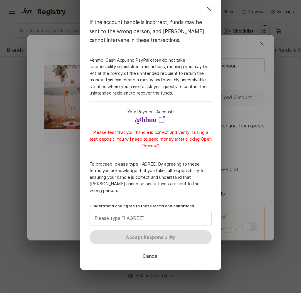
click at [150, 249] on button "Cancel" at bounding box center [151, 256] width 30 height 14
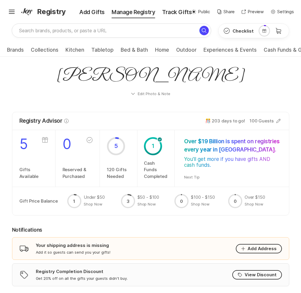
scroll to position [373, 0]
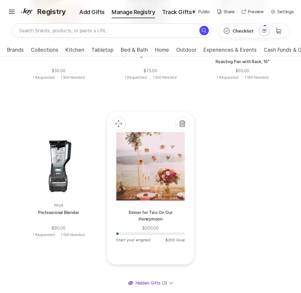
click at [171, 186] on div at bounding box center [150, 166] width 68 height 68
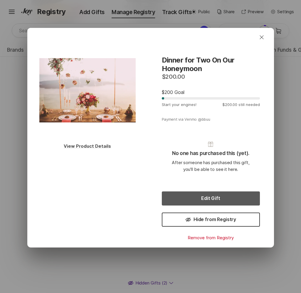
click at [198, 198] on button "Edit Gift" at bounding box center [211, 199] width 98 height 14
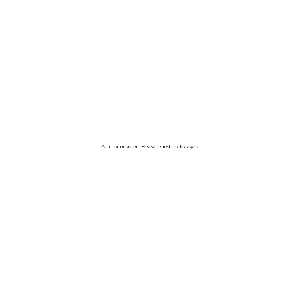
scroll to position [0, 0]
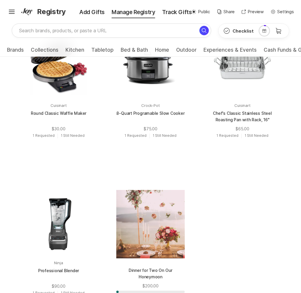
scroll to position [321, 0]
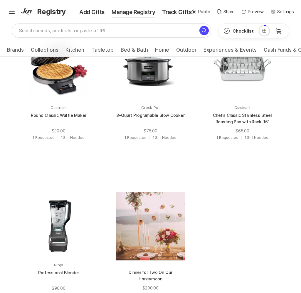
click at [151, 230] on div at bounding box center [150, 226] width 68 height 68
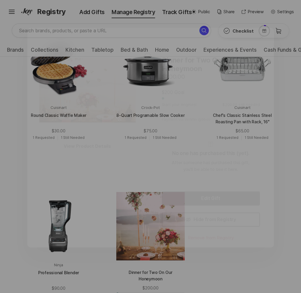
scroll to position [313, 0]
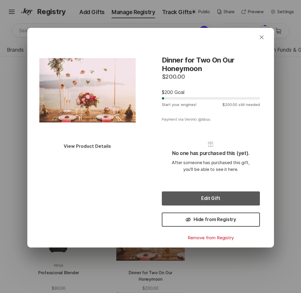
click at [190, 199] on button "Edit Gift" at bounding box center [211, 199] width 98 height 14
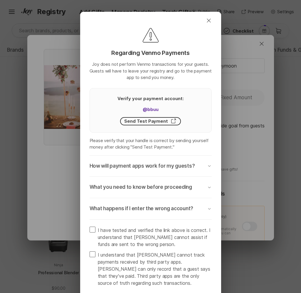
type textarea "x"
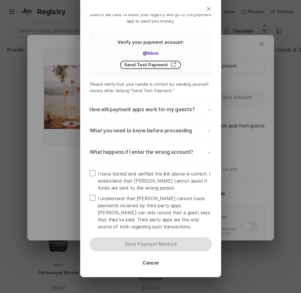
scroll to position [57, 0]
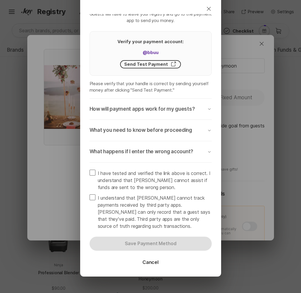
click at [182, 108] on p "How will payment apps work for my guests?" at bounding box center [143, 109] width 106 height 7
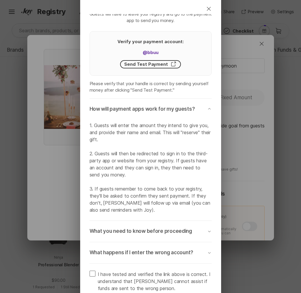
scroll to position [313, 0]
click at [182, 108] on p "How will payment apps work for my guests?" at bounding box center [143, 109] width 106 height 7
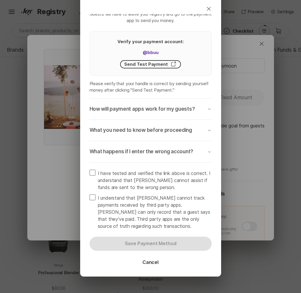
click at [173, 129] on p "What you need to know before proceeding" at bounding box center [141, 130] width 103 height 7
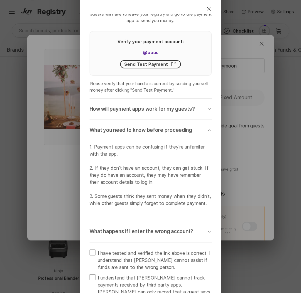
scroll to position [319, 0]
click at [173, 129] on p "What you need to know before proceeding" at bounding box center [141, 130] width 103 height 7
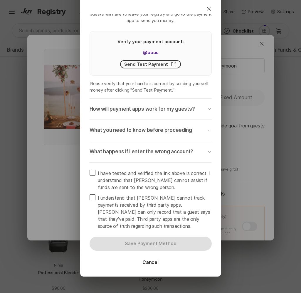
click at [164, 151] on p "What happens if I enter the wrong account?" at bounding box center [142, 151] width 104 height 7
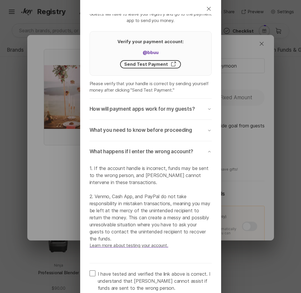
click at [164, 150] on p "What happens if I enter the wrong account?" at bounding box center [142, 151] width 104 height 7
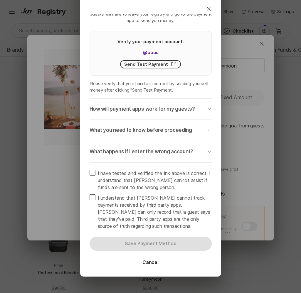
click at [154, 174] on span "I have tested and verified the link above is correct. I understand that [PERSON…" at bounding box center [155, 180] width 114 height 21
click at [90, 170] on input "I have tested and verified the link above is correct. I understand that [PERSON…" at bounding box center [89, 170] width 0 height 0
click at [154, 174] on span "I have tested and verified the link above is correct. I understand that [PERSON…" at bounding box center [155, 180] width 114 height 21
click at [90, 170] on input "I have tested and verified the link above is correct. I understand that [PERSON…" at bounding box center [89, 170] width 0 height 0
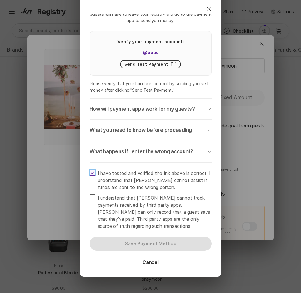
checkbox input "false"
click at [142, 200] on span "I understand that [PERSON_NAME] cannot track payments received by third party a…" at bounding box center [155, 212] width 114 height 35
click at [90, 195] on input "I understand that [PERSON_NAME] cannot track payments received by third party a…" at bounding box center [89, 194] width 0 height 0
click at [142, 200] on span "I understand that [PERSON_NAME] cannot track payments received by third party a…" at bounding box center [155, 212] width 114 height 35
click at [90, 195] on input "I understand that [PERSON_NAME] cannot track payments received by third party a…" at bounding box center [89, 194] width 0 height 0
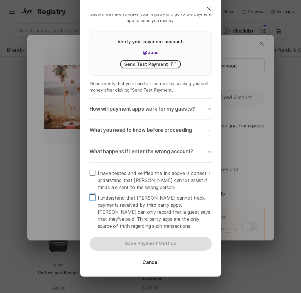
click at [142, 200] on span "I understand that [PERSON_NAME] cannot track payments received by third party a…" at bounding box center [155, 212] width 114 height 35
click at [90, 195] on input "I understand that [PERSON_NAME] cannot track payments received by third party a…" at bounding box center [89, 194] width 0 height 0
checkbox input "true"
click at [153, 176] on span "I have tested and verified the link above is correct. I understand that [PERSON…" at bounding box center [155, 180] width 114 height 21
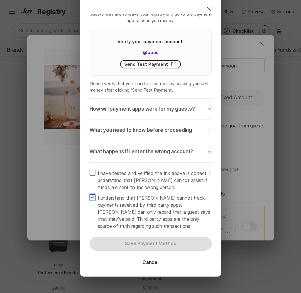
click at [90, 170] on input "I have tested and verified the link above is correct. I understand that [PERSON…" at bounding box center [89, 170] width 0 height 0
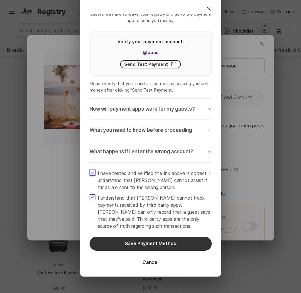
click at [153, 176] on span "I have tested and verified the link above is correct. I understand that [PERSON…" at bounding box center [155, 180] width 114 height 21
click at [90, 170] on input "I have tested and verified the link above is correct. I understand that [PERSON…" at bounding box center [89, 170] width 0 height 0
checkbox input "false"
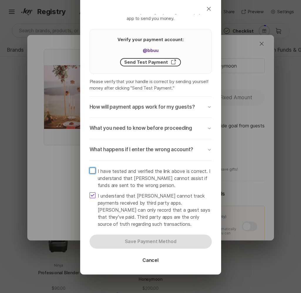
scroll to position [70, 0]
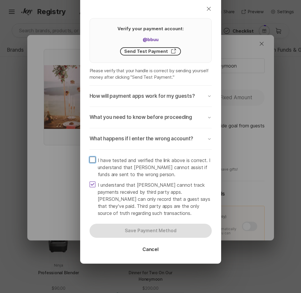
click at [156, 110] on button "What you need to know before proceeding Chevron Down" at bounding box center [151, 117] width 122 height 21
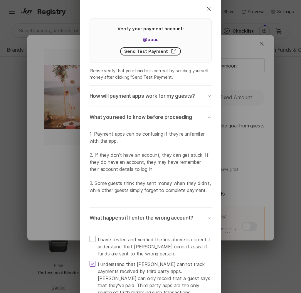
click at [156, 110] on button "What you need to know before proceeding Chevron Down" at bounding box center [151, 117] width 122 height 21
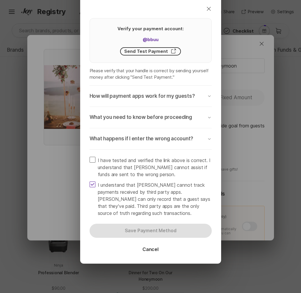
click at [165, 94] on p "How will payment apps work for my guests?" at bounding box center [143, 96] width 106 height 7
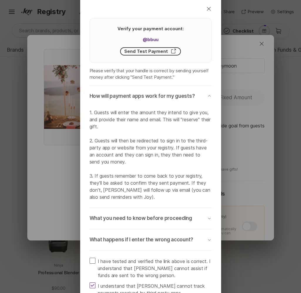
click at [165, 94] on p "How will payment apps work for my guests?" at bounding box center [143, 96] width 106 height 7
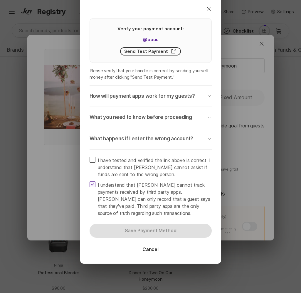
click at [160, 138] on p "What happens if I enter the wrong account?" at bounding box center [142, 139] width 104 height 7
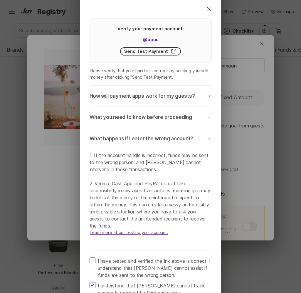
click at [160, 138] on p "What happens if I enter the wrong account?" at bounding box center [142, 139] width 104 height 7
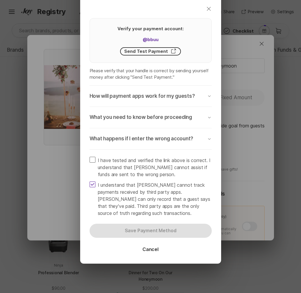
click at [209, 5] on button "Close" at bounding box center [208, 9] width 21 height 14
click at [210, 7] on icon "Close" at bounding box center [208, 8] width 7 height 7
click at [208, 8] on icon "Close" at bounding box center [208, 8] width 7 height 7
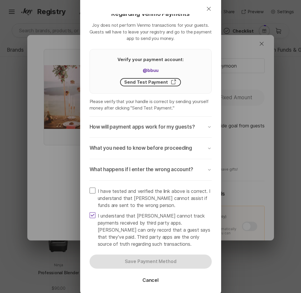
scroll to position [0, 0]
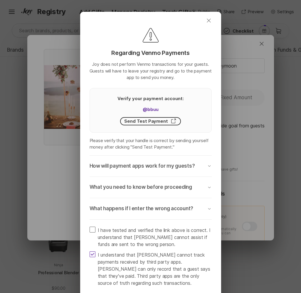
click at [210, 17] on icon "Close" at bounding box center [208, 20] width 7 height 7
click at [258, 50] on div "Close Regarding Venmo Payments Joy does not perform Venmo transactions for your…" at bounding box center [150, 146] width 301 height 293
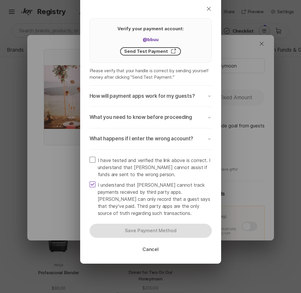
click at [156, 249] on button "Cancel" at bounding box center [151, 250] width 30 height 14
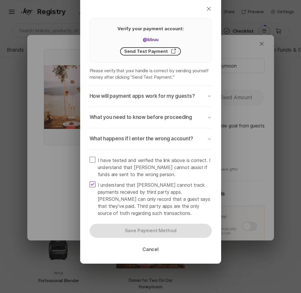
click at [156, 249] on button "Cancel" at bounding box center [151, 250] width 30 height 14
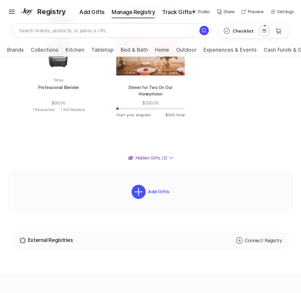
scroll to position [783, 0]
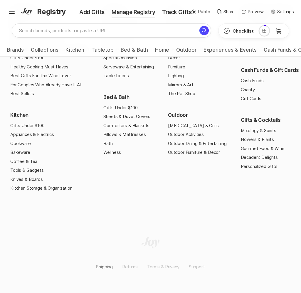
click at [107, 268] on link "Shipping" at bounding box center [104, 267] width 17 height 14
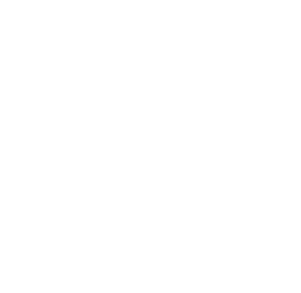
scroll to position [0, 0]
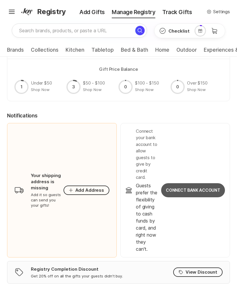
scroll to position [172, 0]
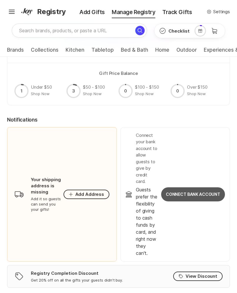
click at [202, 195] on button "Connect Bank Account" at bounding box center [193, 195] width 64 height 14
